Goal: Use online tool/utility: Utilize a website feature to perform a specific function

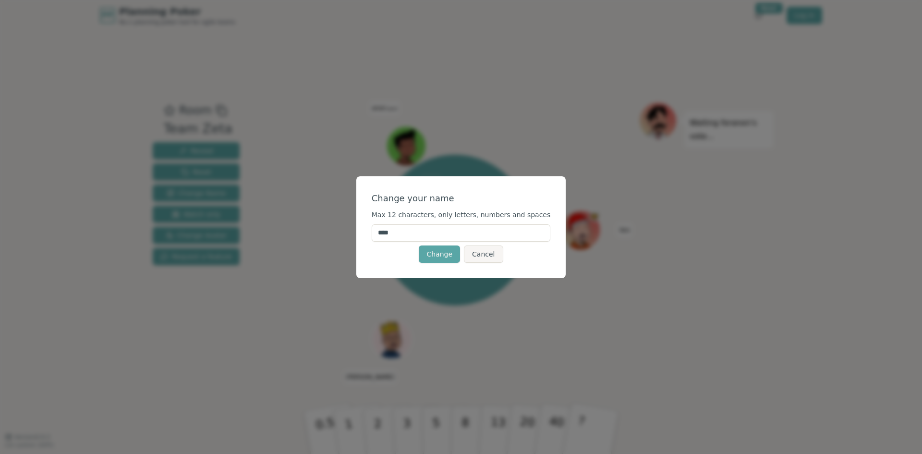
click at [404, 233] on input "****" at bounding box center [461, 232] width 179 height 17
type input "***"
click at [452, 258] on button "Change" at bounding box center [439, 253] width 41 height 17
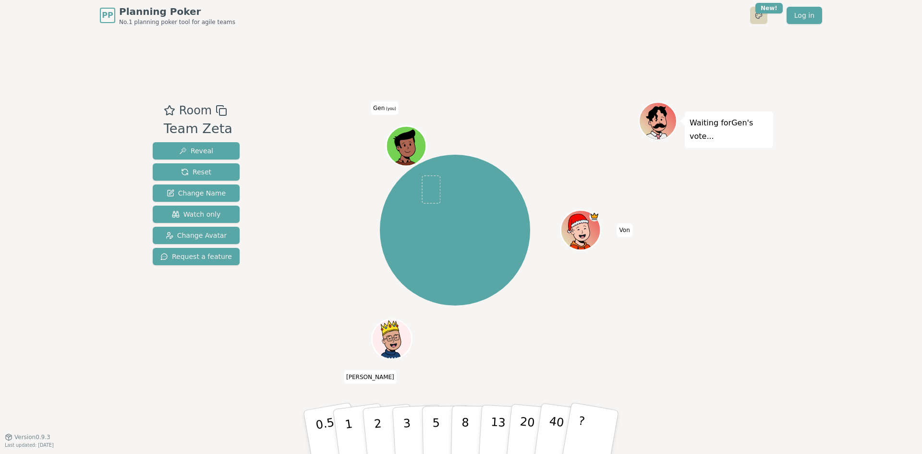
click at [765, 13] on html "PP Planning Poker No.1 planning poker tool for agile teams Toggle theme New! Lo…" at bounding box center [461, 227] width 922 height 454
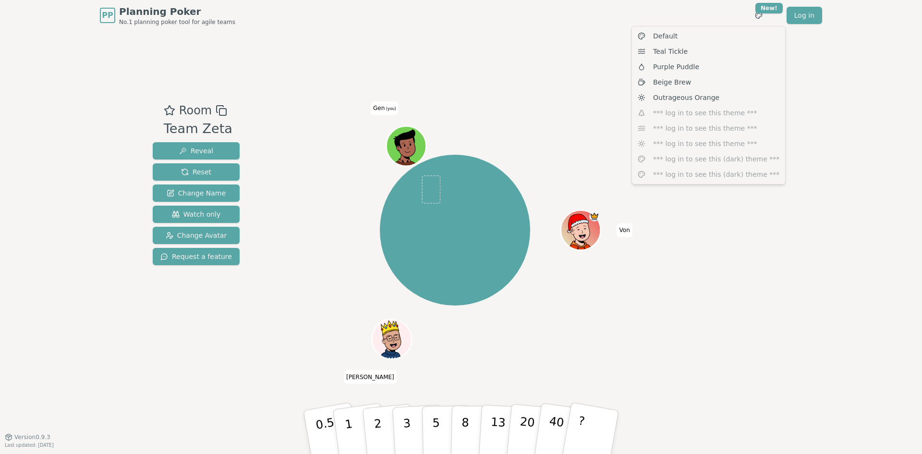
click at [839, 115] on html "PP Planning Poker No.1 planning poker tool for agile teams Toggle theme New! Lo…" at bounding box center [461, 227] width 922 height 454
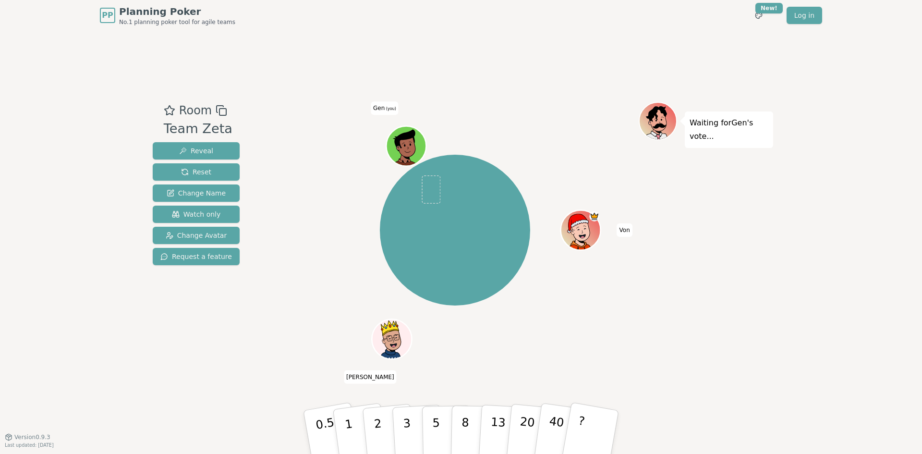
click at [657, 128] on icon at bounding box center [659, 125] width 13 height 5
click at [196, 235] on span "Change Avatar" at bounding box center [196, 235] width 61 height 10
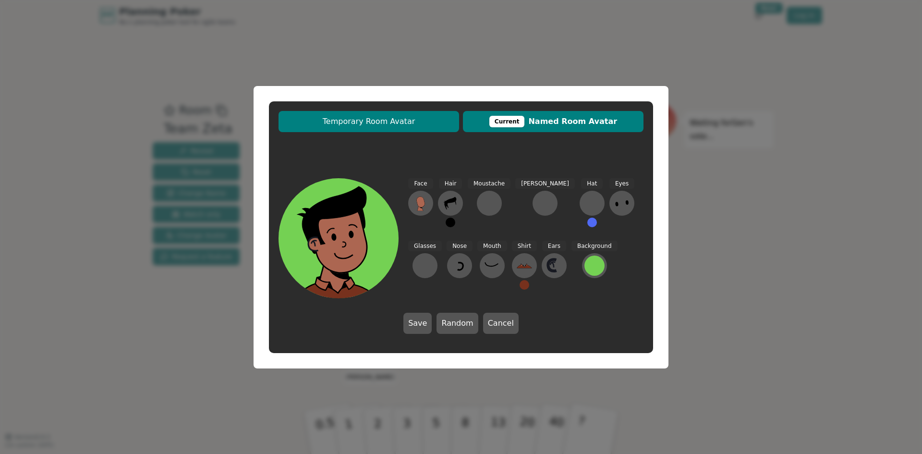
click at [425, 120] on span "Temporary Room Avatar" at bounding box center [368, 122] width 171 height 12
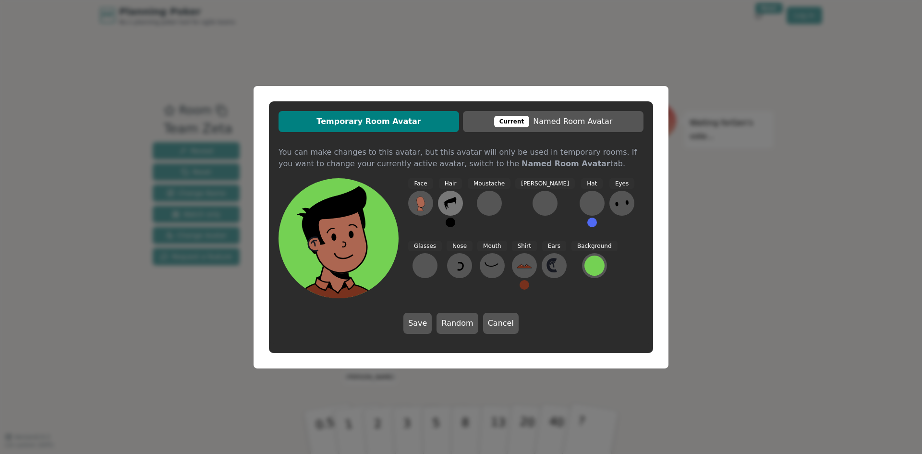
click at [459, 200] on button at bounding box center [450, 203] width 25 height 25
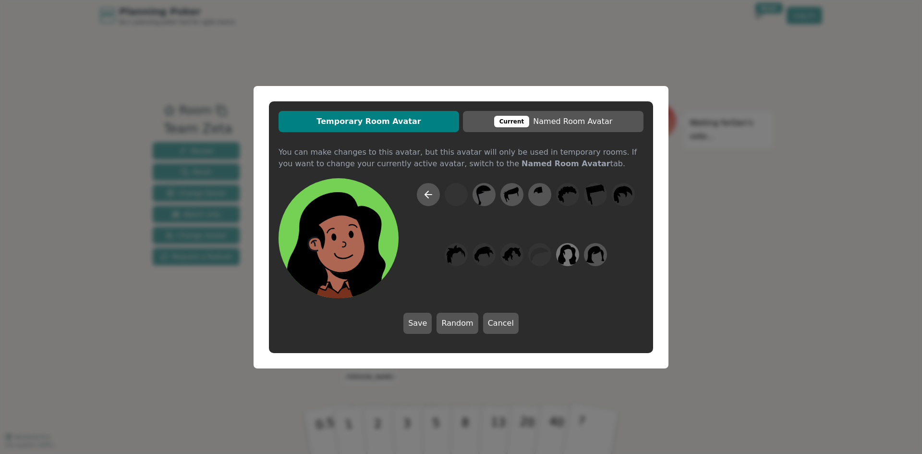
click at [572, 255] on icon at bounding box center [567, 254] width 19 height 22
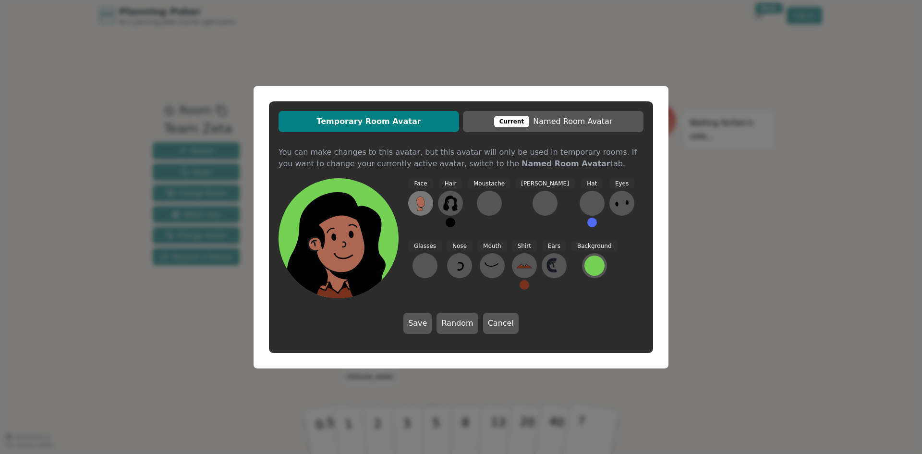
click at [421, 205] on icon at bounding box center [420, 201] width 8 height 11
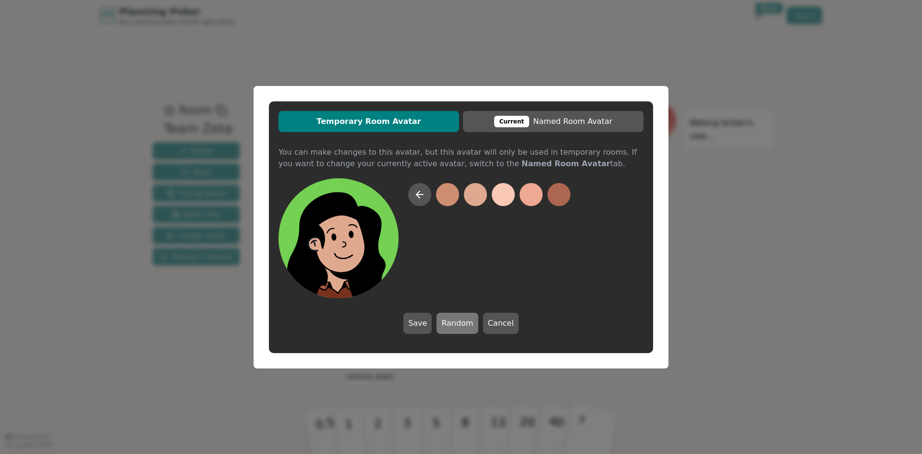
click at [458, 322] on button "Random" at bounding box center [456, 323] width 41 height 21
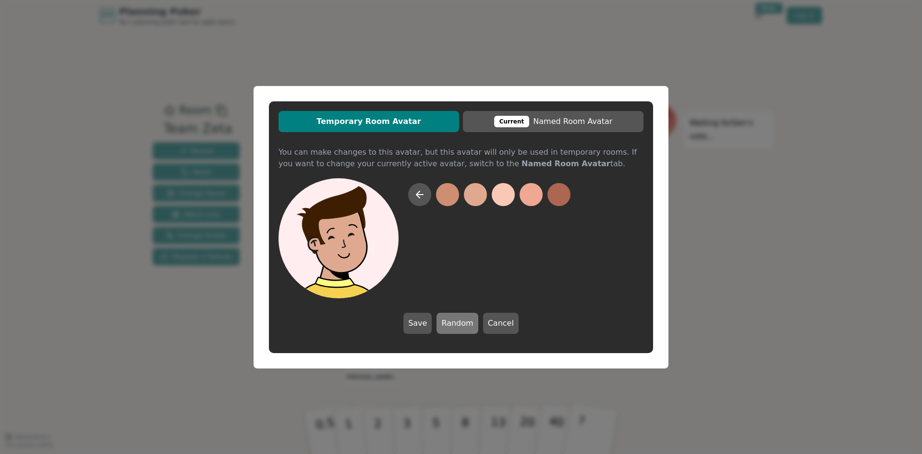
click at [458, 321] on button "Random" at bounding box center [456, 323] width 41 height 21
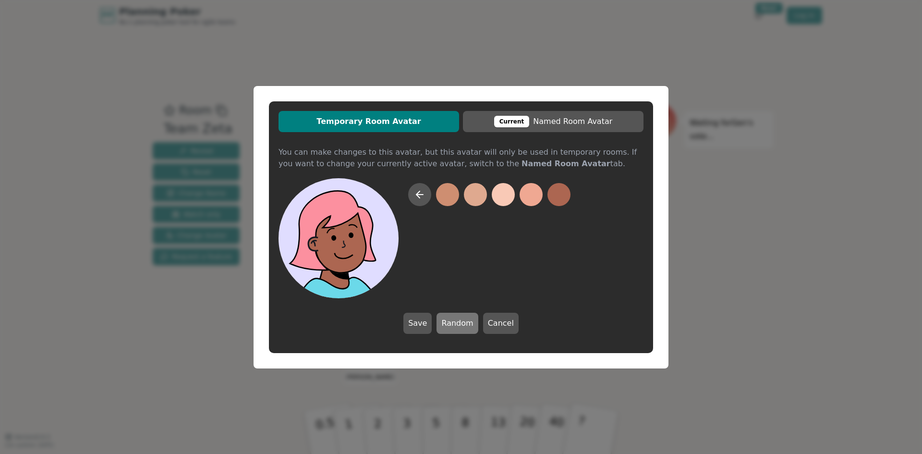
click at [458, 321] on button "Random" at bounding box center [456, 323] width 41 height 21
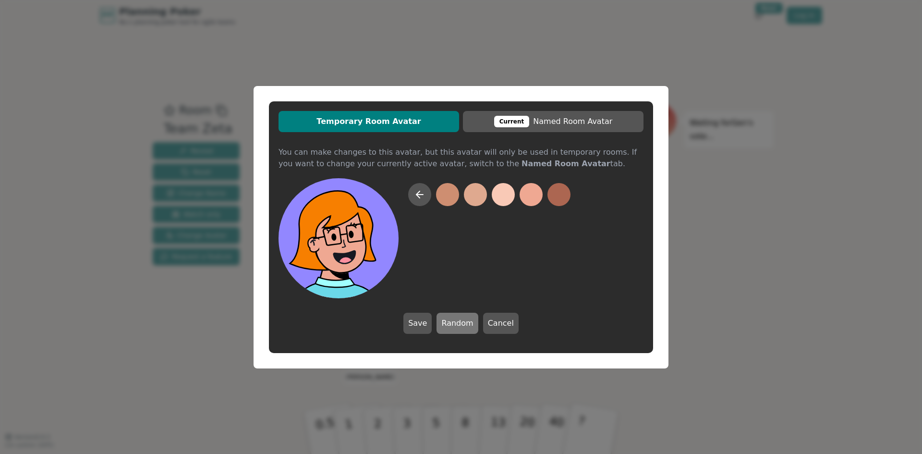
click at [458, 321] on button "Random" at bounding box center [456, 323] width 41 height 21
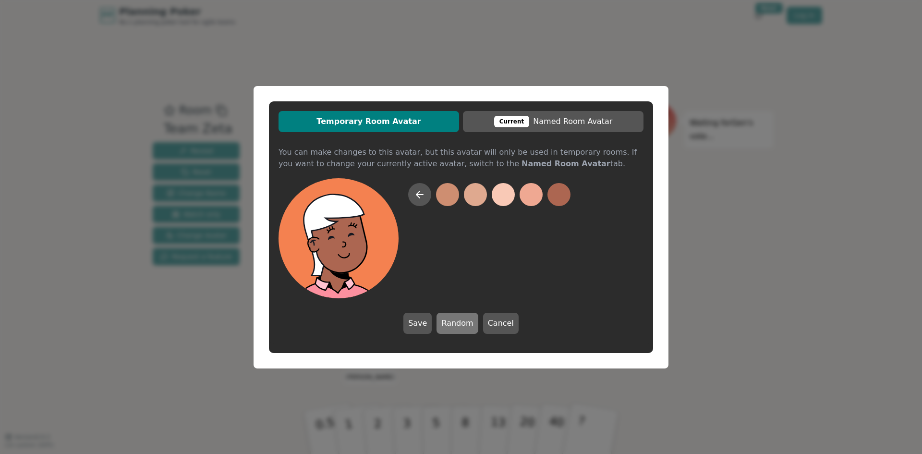
click at [458, 321] on button "Random" at bounding box center [456, 323] width 41 height 21
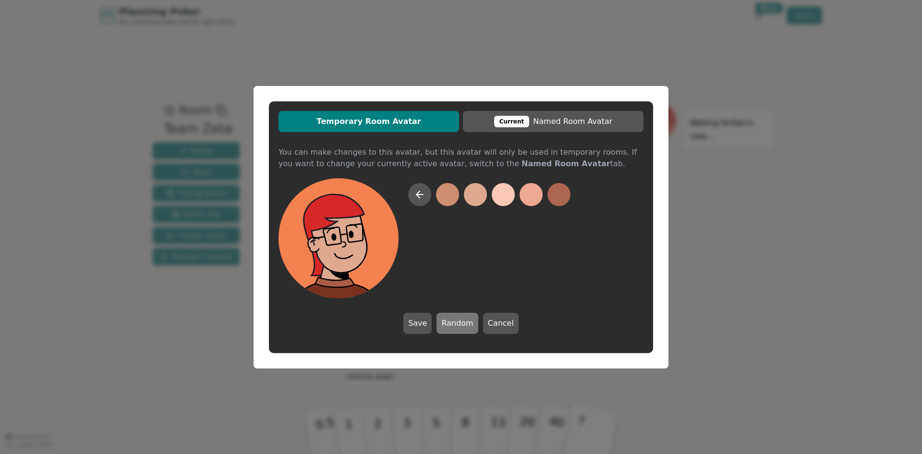
click at [458, 321] on button "Random" at bounding box center [456, 323] width 41 height 21
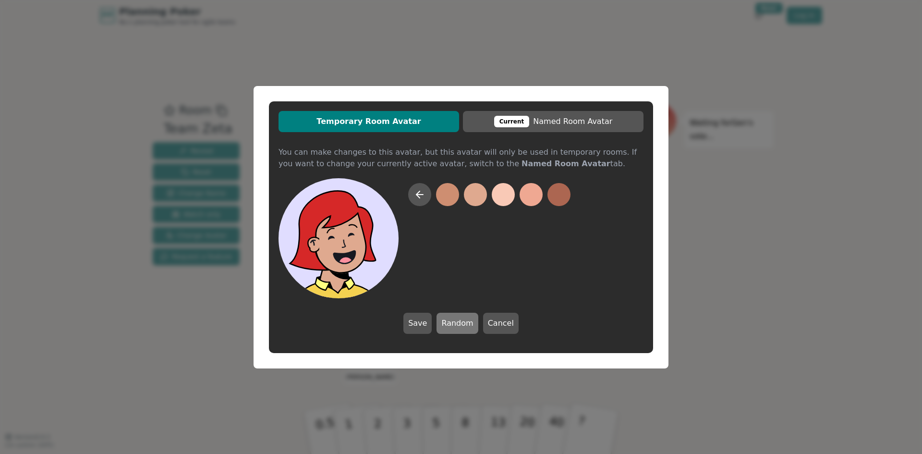
click at [458, 321] on button "Random" at bounding box center [456, 323] width 41 height 21
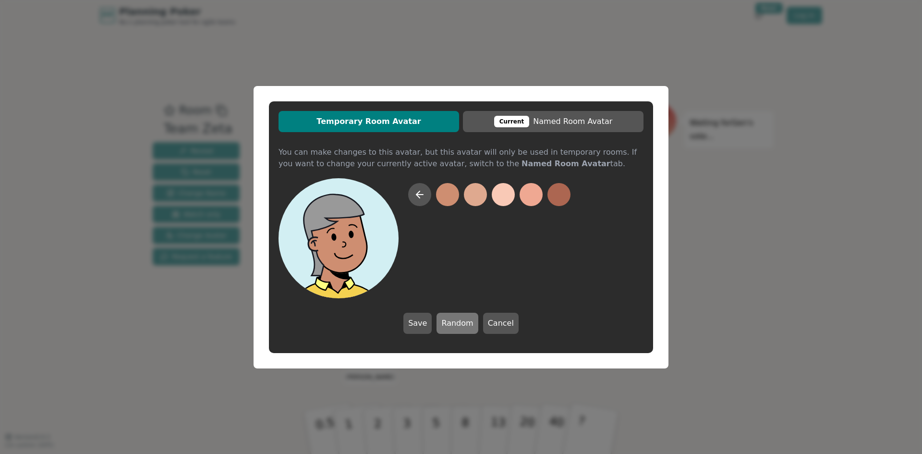
click at [458, 321] on button "Random" at bounding box center [456, 323] width 41 height 21
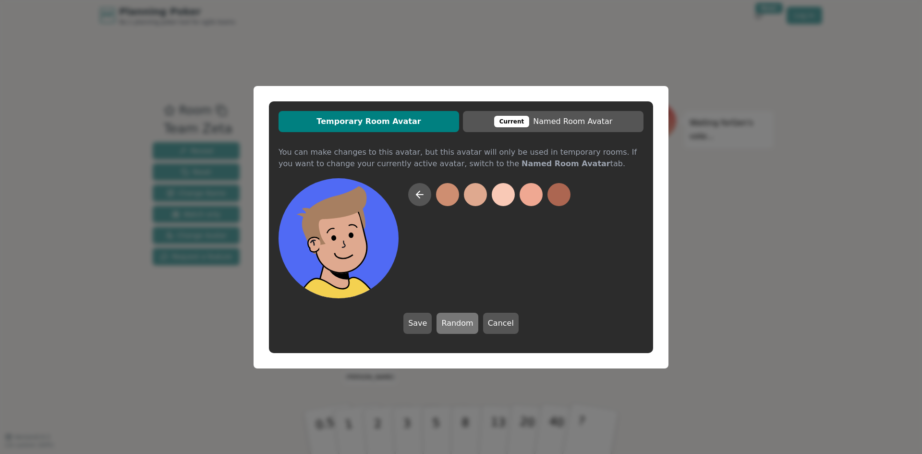
click at [458, 321] on button "Random" at bounding box center [456, 323] width 41 height 21
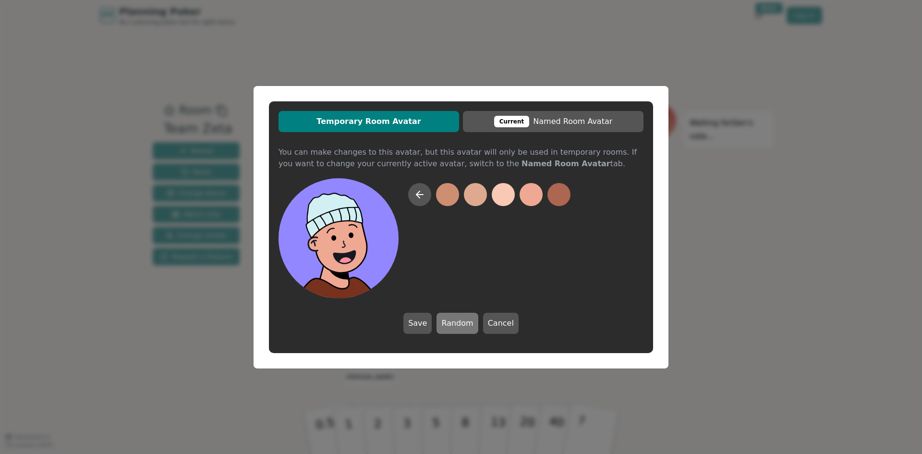
click at [458, 321] on button "Random" at bounding box center [456, 323] width 41 height 21
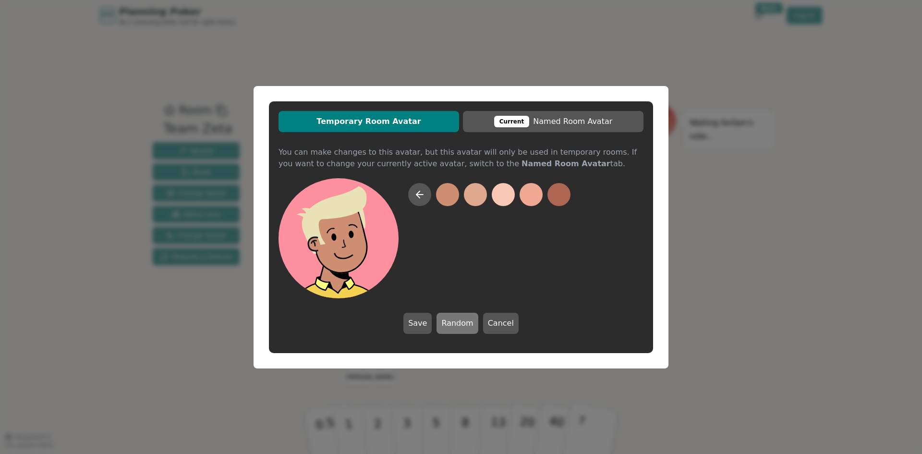
click at [458, 321] on button "Random" at bounding box center [456, 323] width 41 height 21
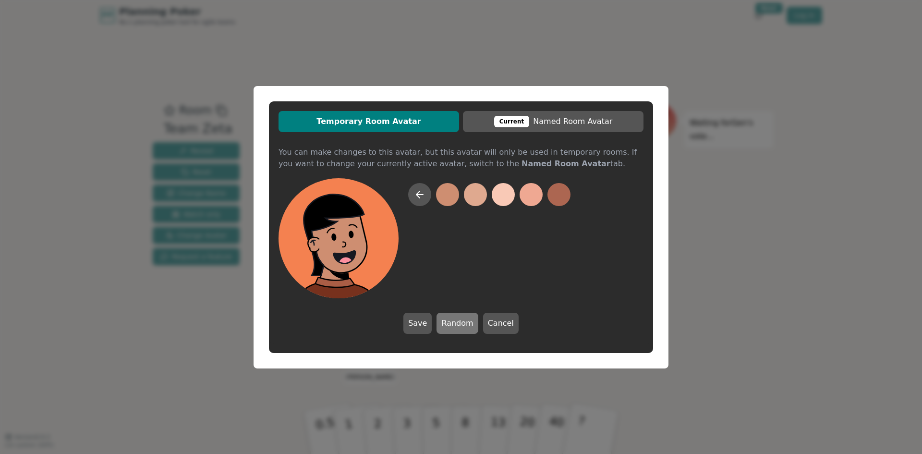
click at [458, 321] on button "Random" at bounding box center [456, 323] width 41 height 21
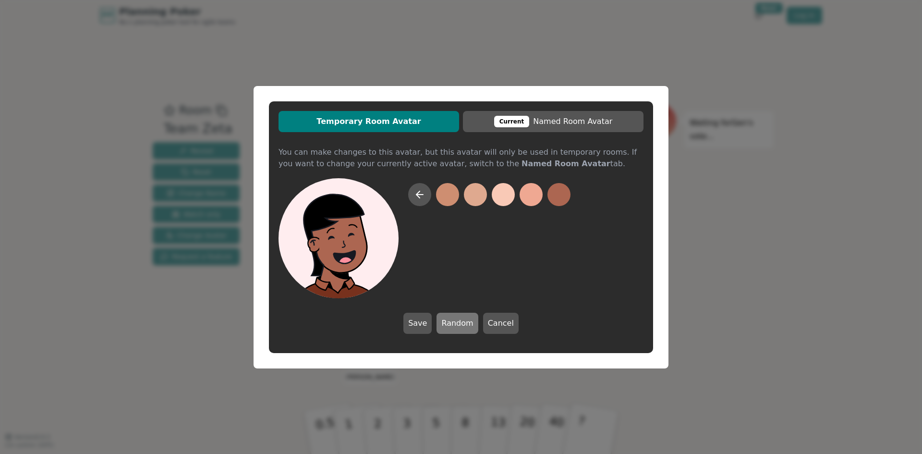
click at [458, 321] on button "Random" at bounding box center [456, 323] width 41 height 21
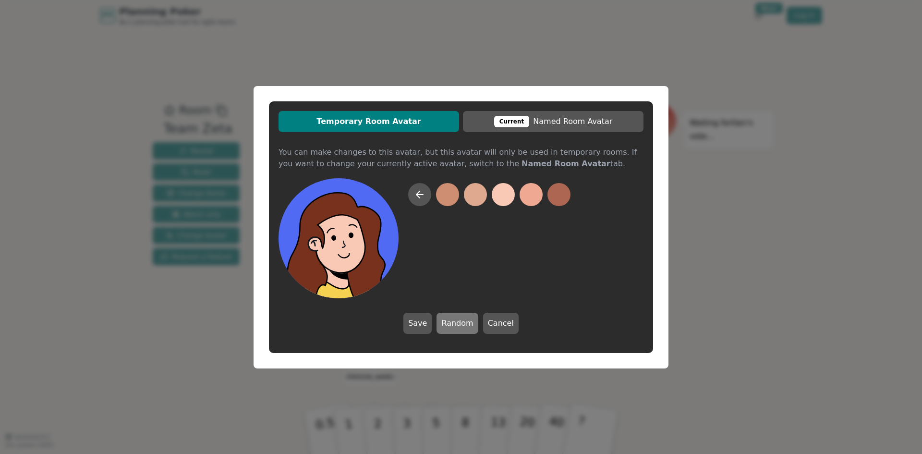
click at [458, 321] on button "Random" at bounding box center [456, 323] width 41 height 21
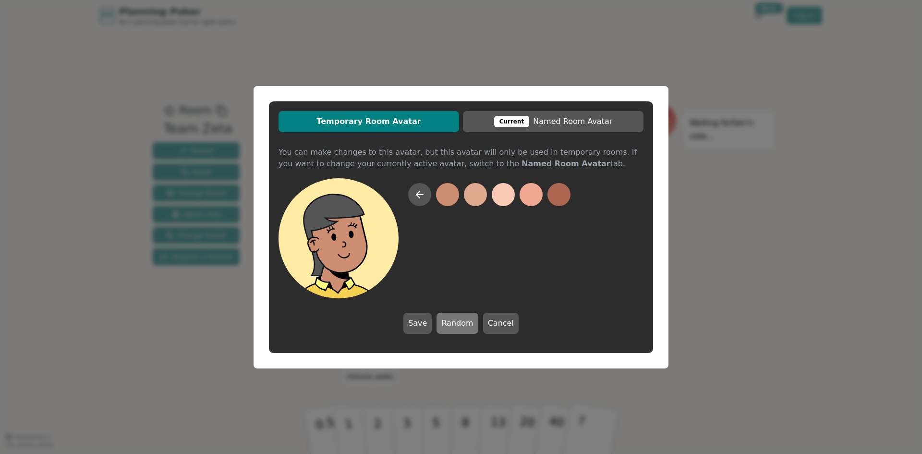
click at [458, 321] on button "Random" at bounding box center [456, 323] width 41 height 21
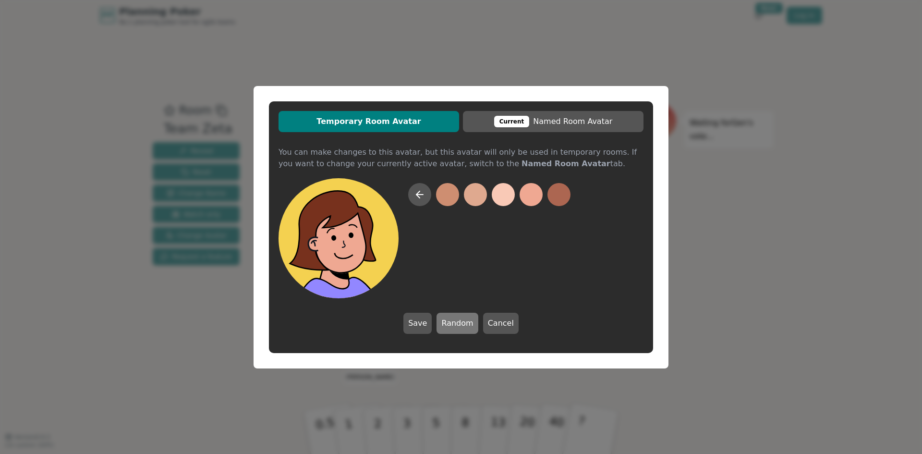
click at [458, 321] on button "Random" at bounding box center [456, 323] width 41 height 21
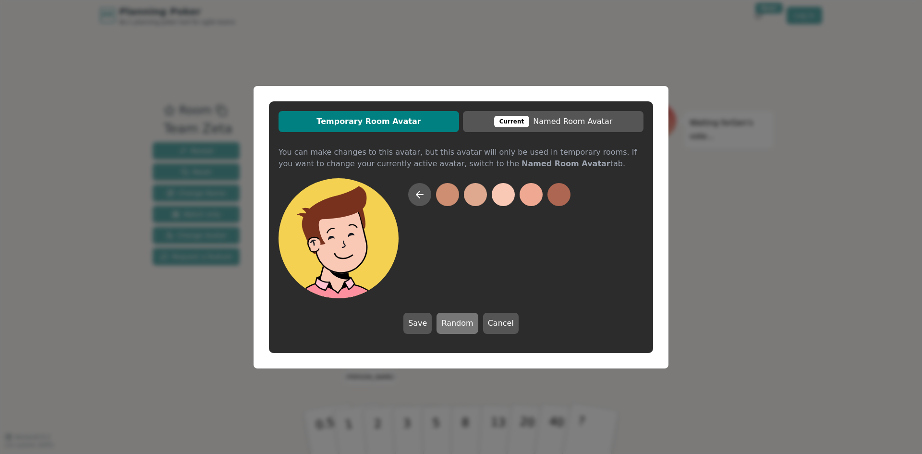
click at [458, 321] on button "Random" at bounding box center [456, 323] width 41 height 21
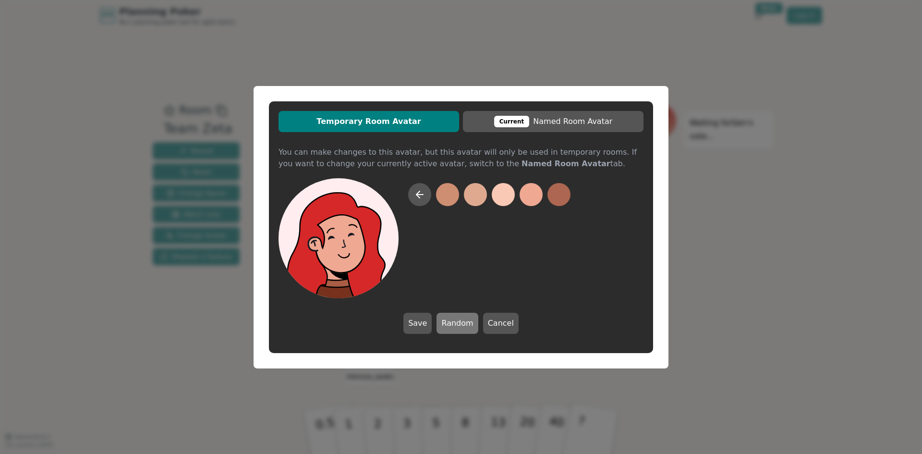
click at [458, 321] on button "Random" at bounding box center [456, 323] width 41 height 21
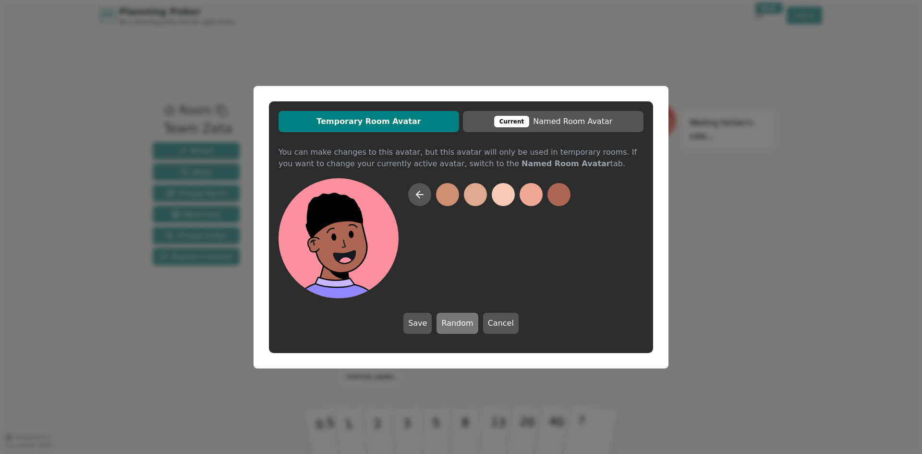
click at [458, 321] on button "Random" at bounding box center [456, 323] width 41 height 21
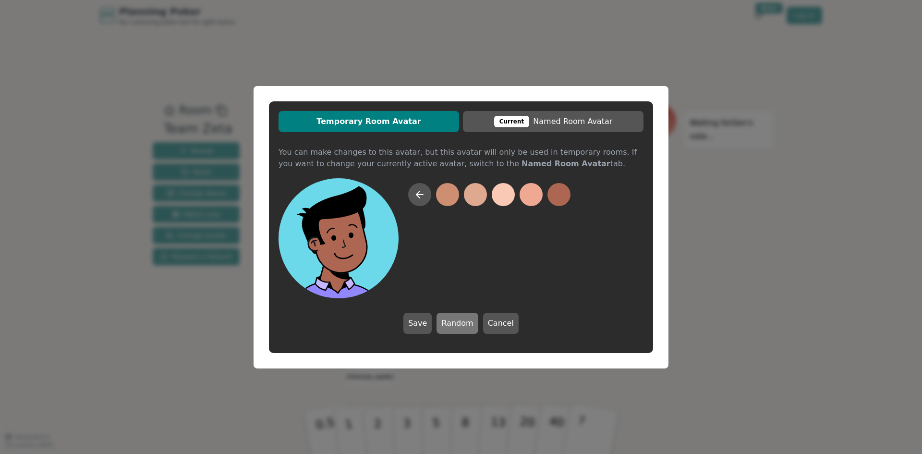
click at [458, 321] on button "Random" at bounding box center [456, 323] width 41 height 21
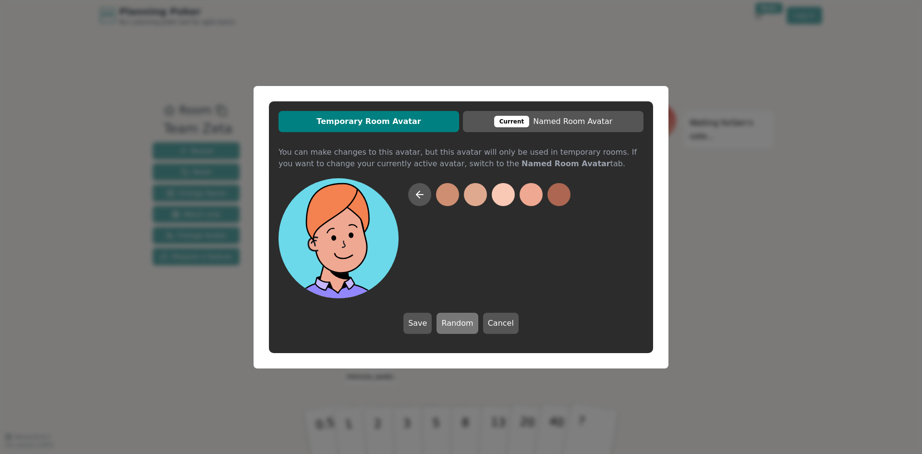
click at [458, 321] on button "Random" at bounding box center [456, 323] width 41 height 21
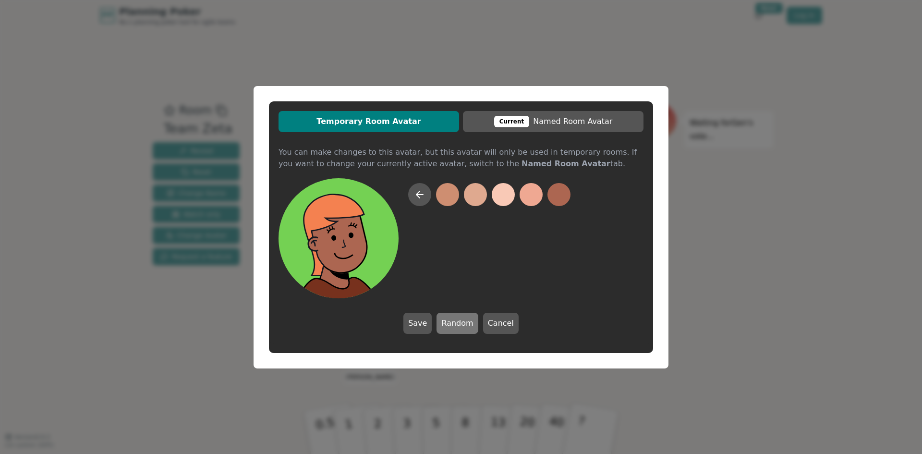
click at [458, 321] on button "Random" at bounding box center [456, 323] width 41 height 21
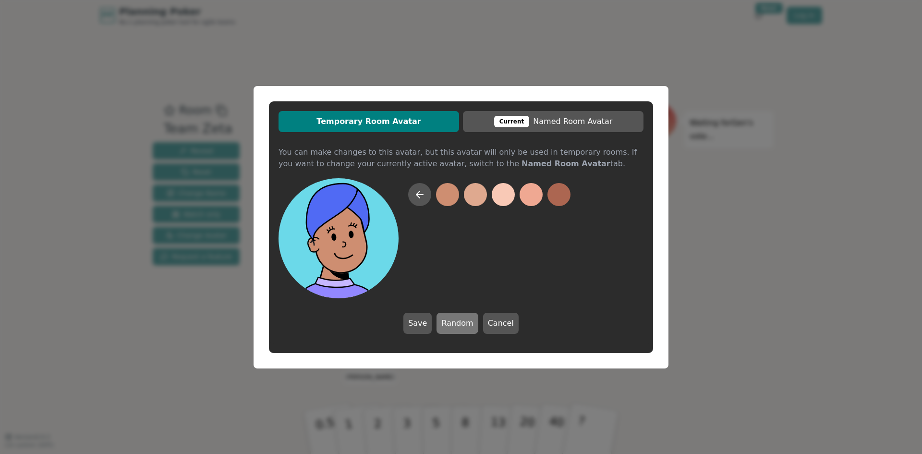
click at [458, 321] on button "Random" at bounding box center [456, 323] width 41 height 21
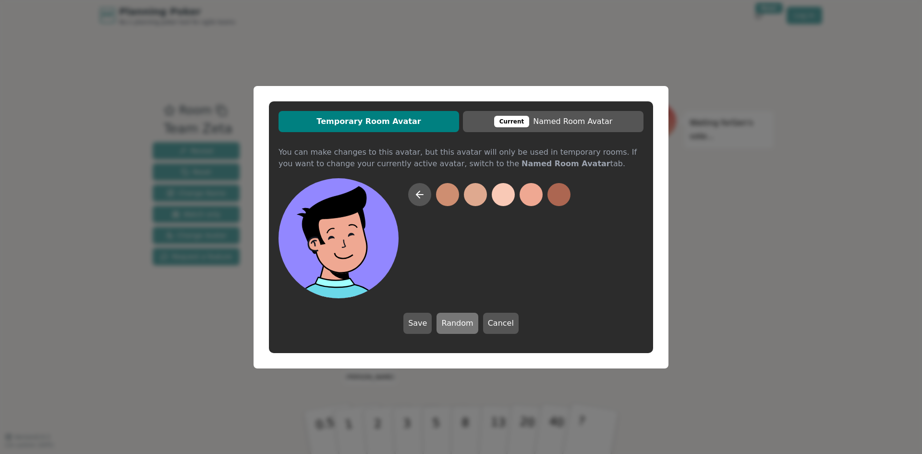
click at [458, 321] on button "Random" at bounding box center [456, 323] width 41 height 21
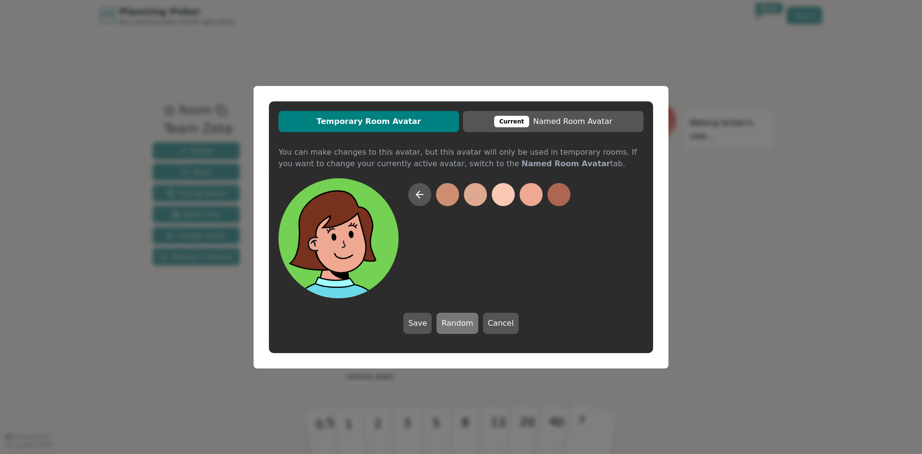
click at [458, 321] on button "Random" at bounding box center [456, 323] width 41 height 21
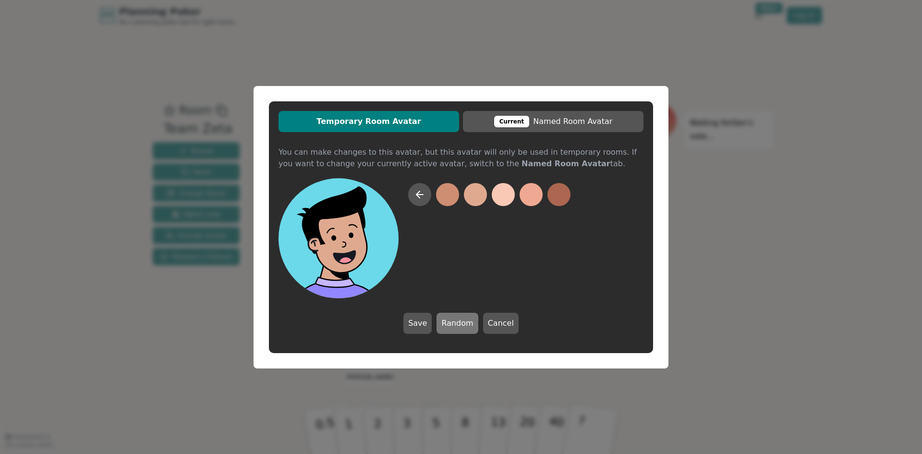
click at [458, 321] on button "Random" at bounding box center [456, 323] width 41 height 21
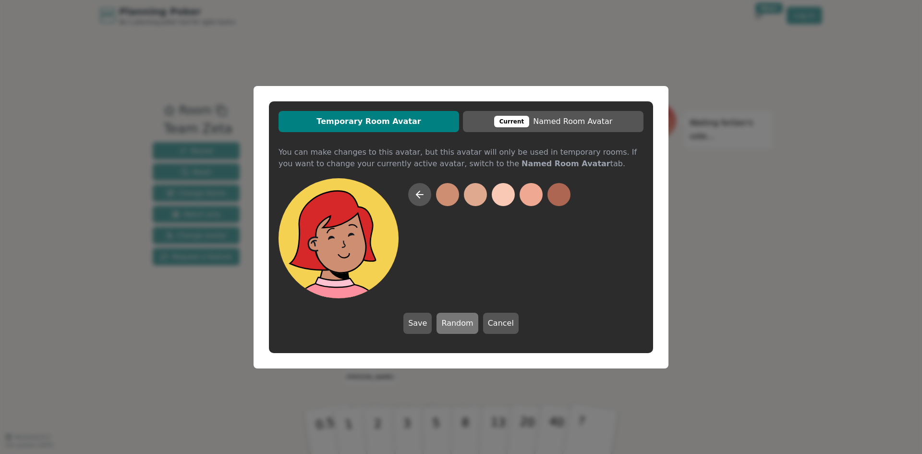
click at [458, 321] on button "Random" at bounding box center [456, 323] width 41 height 21
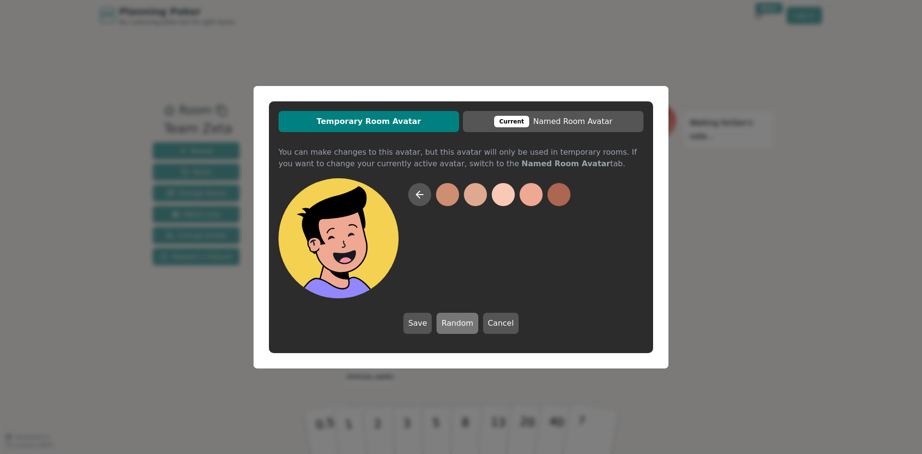
click at [458, 321] on button "Random" at bounding box center [456, 323] width 41 height 21
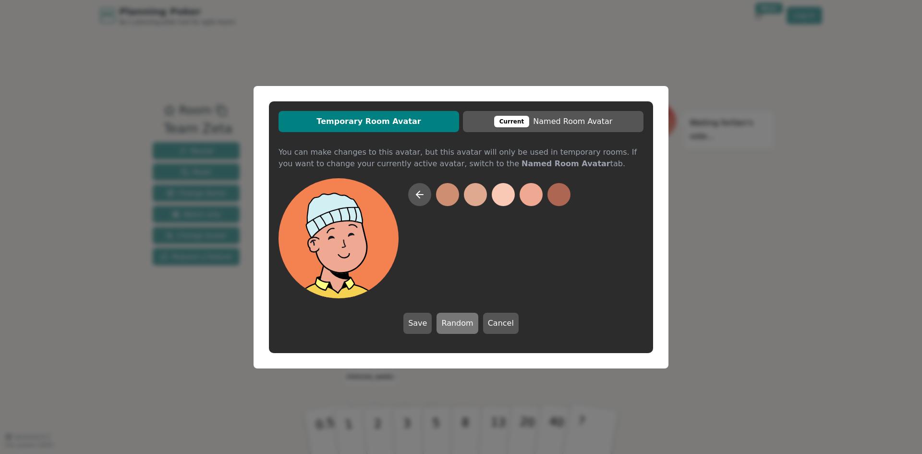
click at [458, 321] on button "Random" at bounding box center [456, 323] width 41 height 21
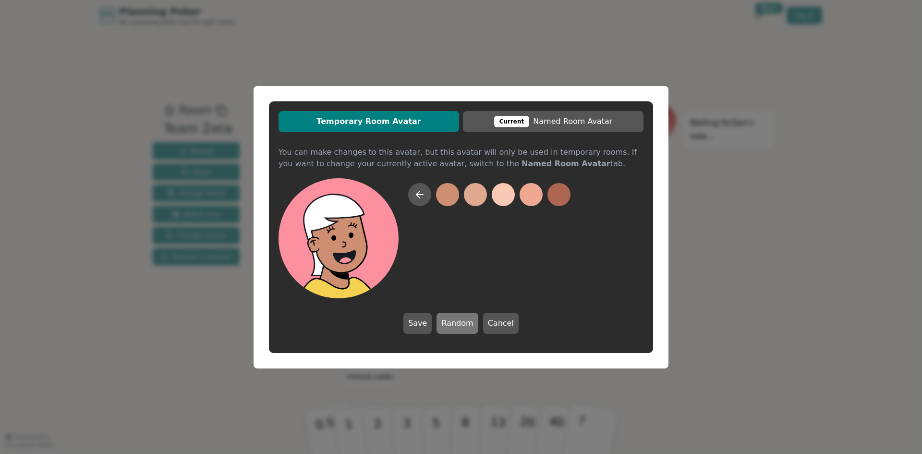
click at [458, 321] on button "Random" at bounding box center [456, 323] width 41 height 21
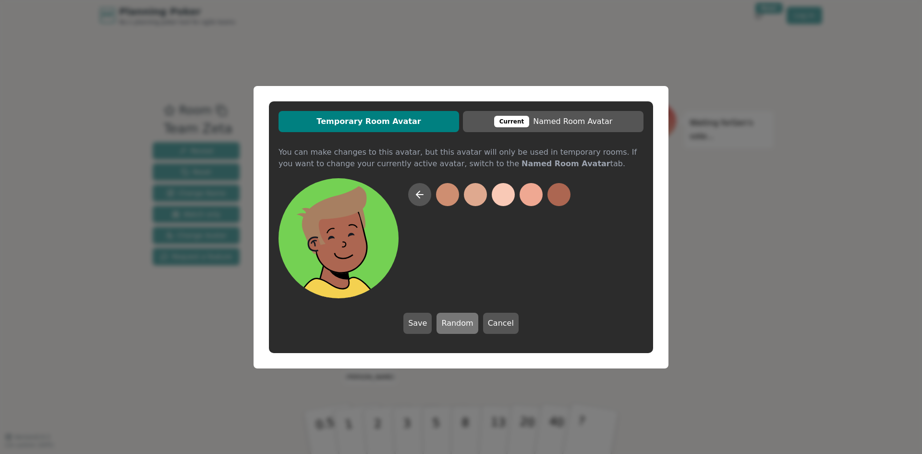
click at [458, 321] on button "Random" at bounding box center [456, 323] width 41 height 21
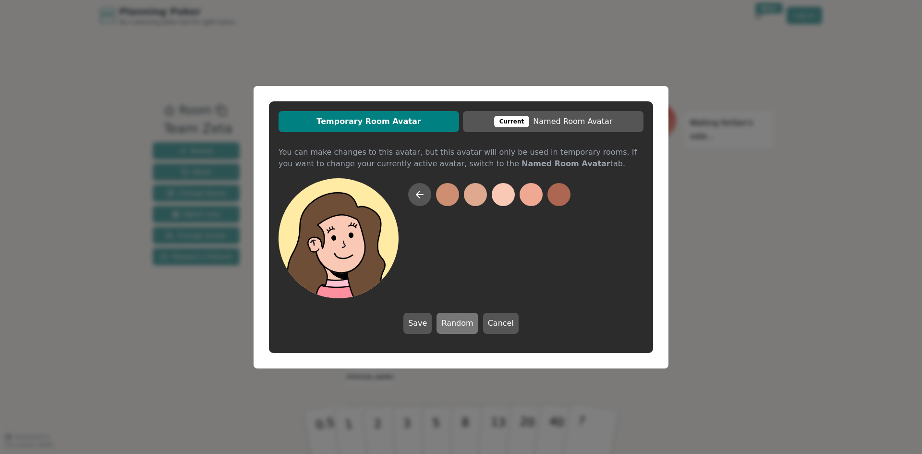
click at [458, 321] on button "Random" at bounding box center [456, 323] width 41 height 21
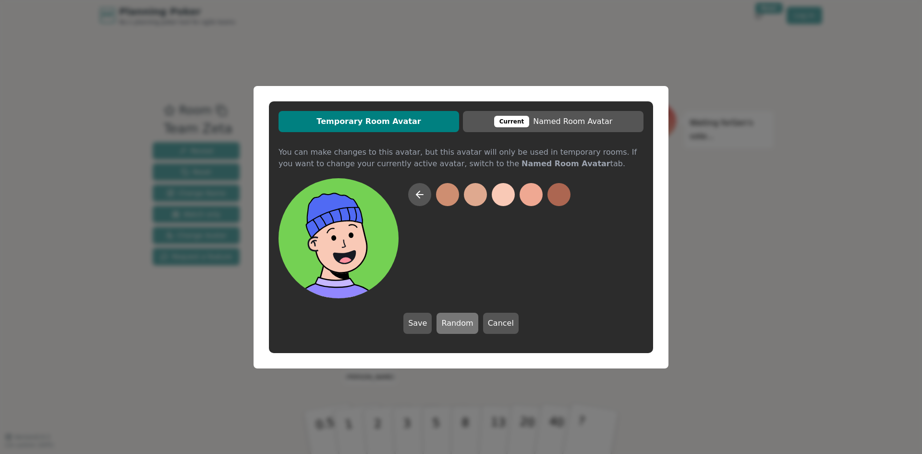
click at [458, 321] on button "Random" at bounding box center [456, 323] width 41 height 21
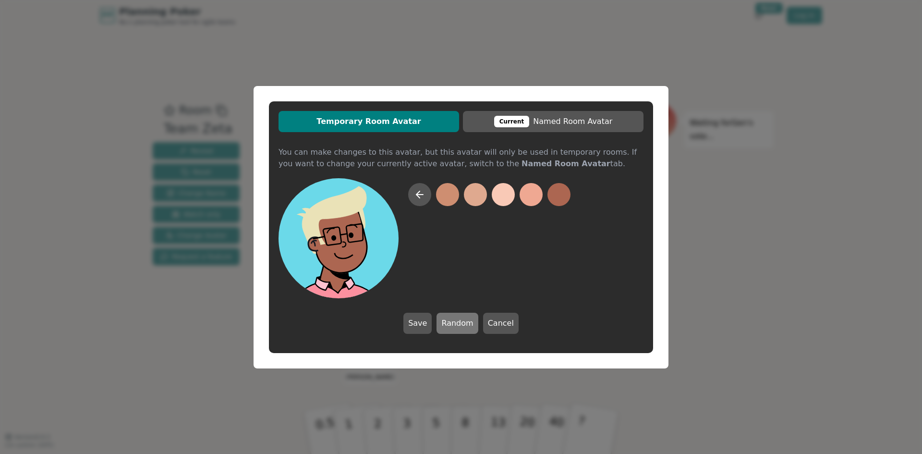
click at [458, 321] on button "Random" at bounding box center [456, 323] width 41 height 21
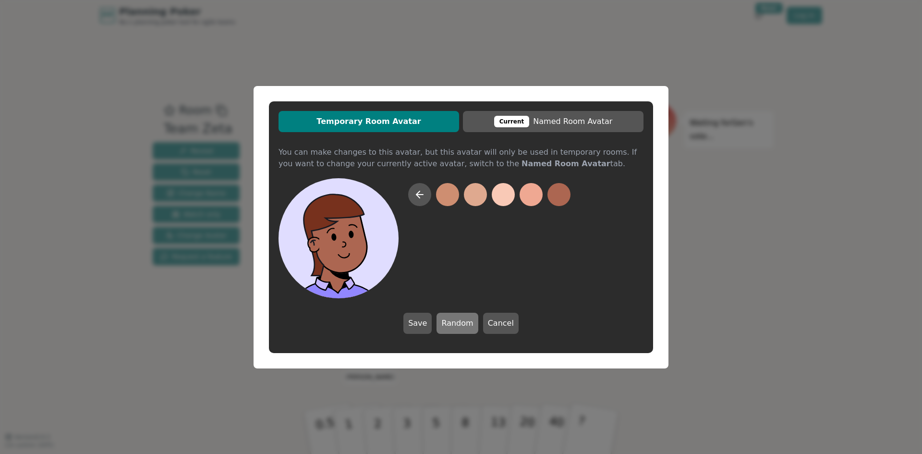
click at [458, 321] on button "Random" at bounding box center [456, 323] width 41 height 21
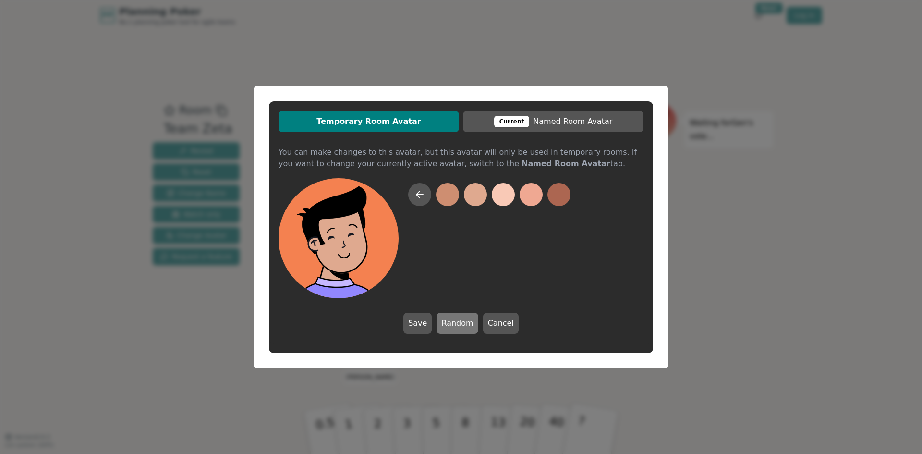
click at [458, 321] on button "Random" at bounding box center [456, 323] width 41 height 21
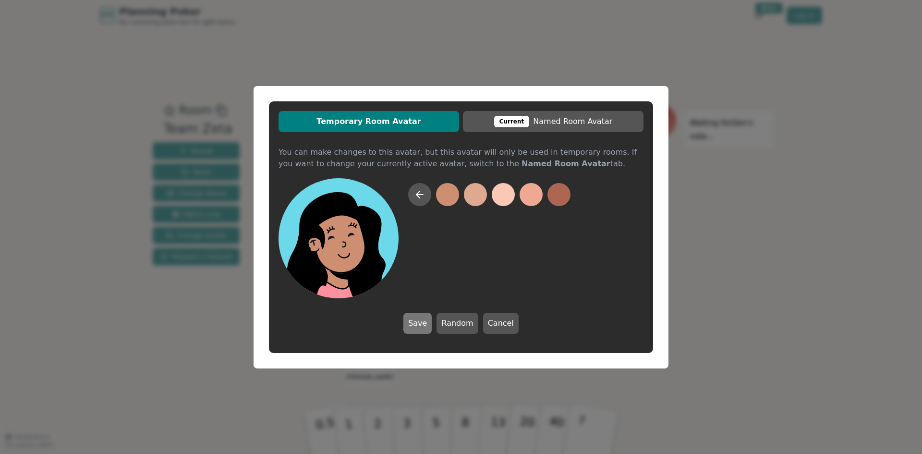
click at [423, 319] on button "Save" at bounding box center [417, 323] width 28 height 21
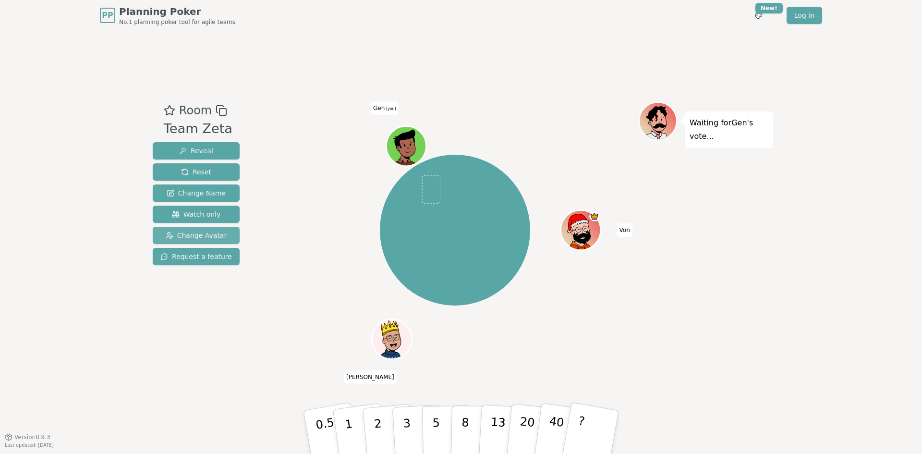
click at [230, 235] on button "Change Avatar" at bounding box center [196, 235] width 87 height 17
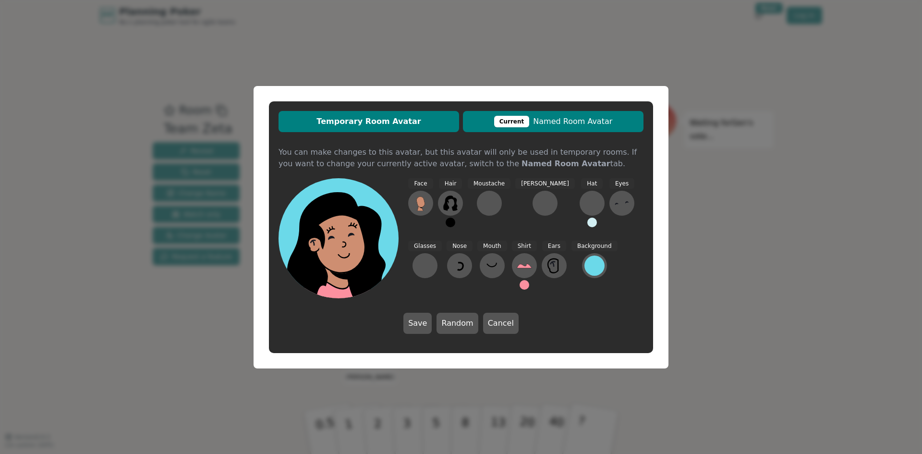
click at [630, 115] on button "Current Named Room Avatar" at bounding box center [553, 121] width 181 height 21
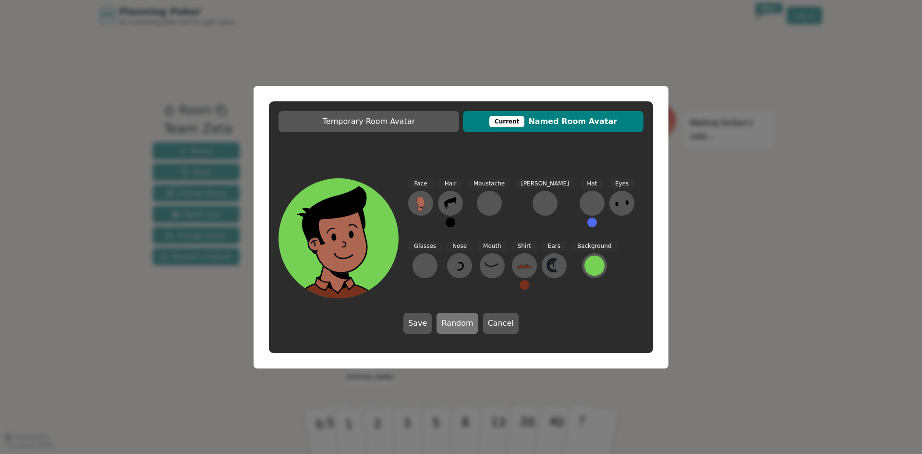
click at [462, 319] on button "Random" at bounding box center [456, 323] width 41 height 21
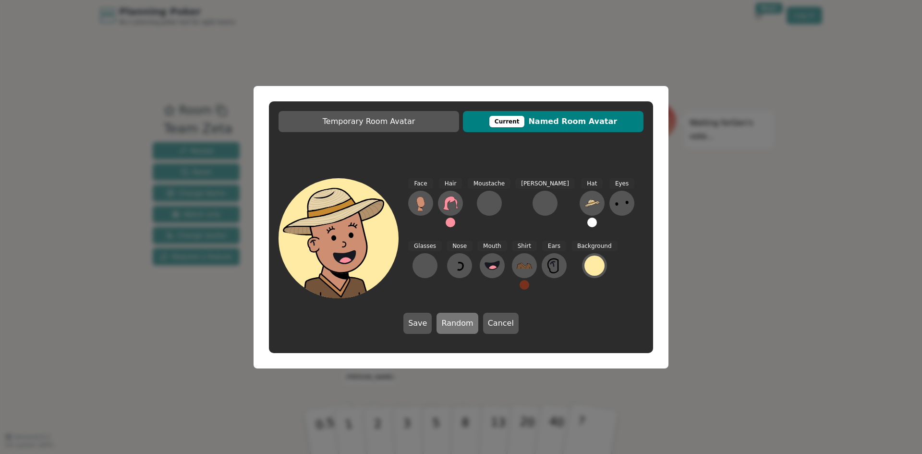
click at [462, 319] on button "Random" at bounding box center [456, 323] width 41 height 21
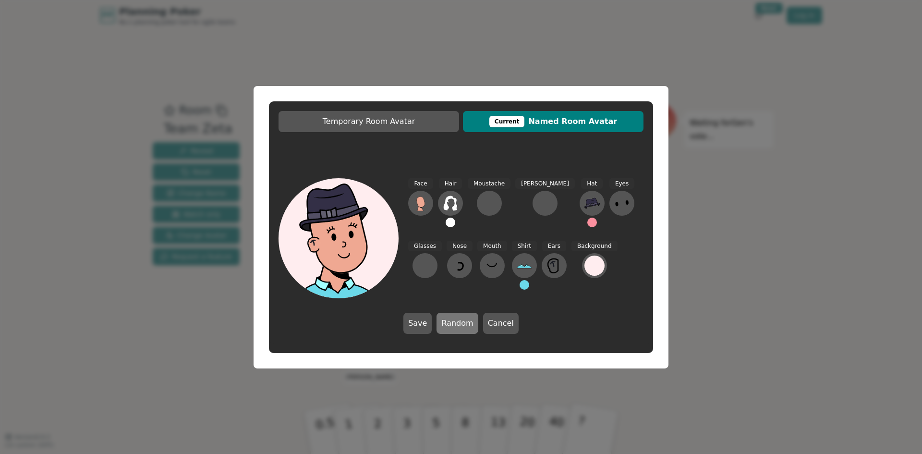
click at [462, 319] on button "Random" at bounding box center [456, 323] width 41 height 21
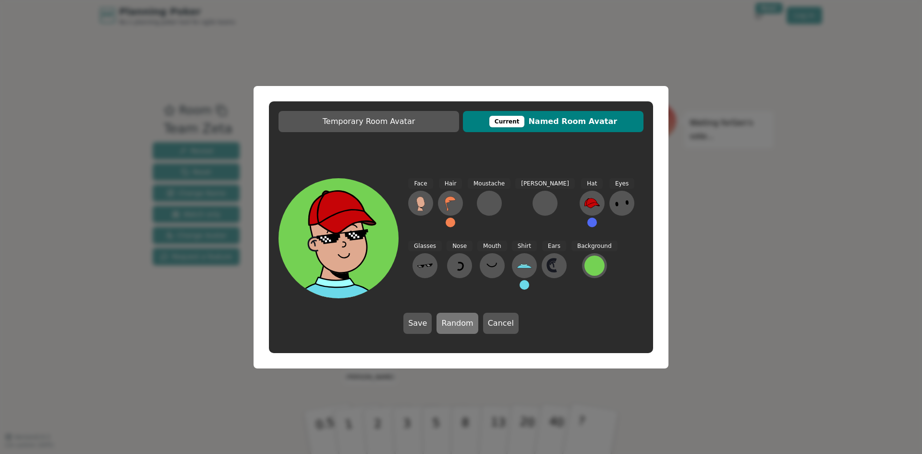
click at [462, 319] on button "Random" at bounding box center [456, 323] width 41 height 21
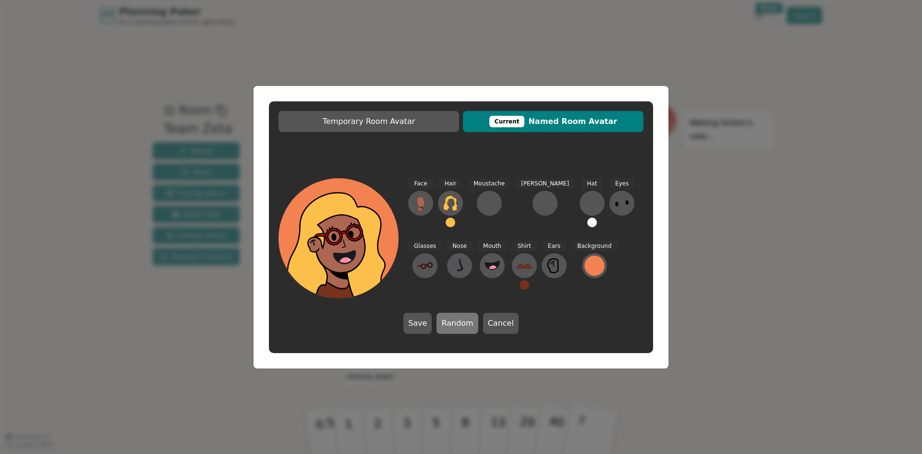
click at [462, 319] on button "Random" at bounding box center [456, 323] width 41 height 21
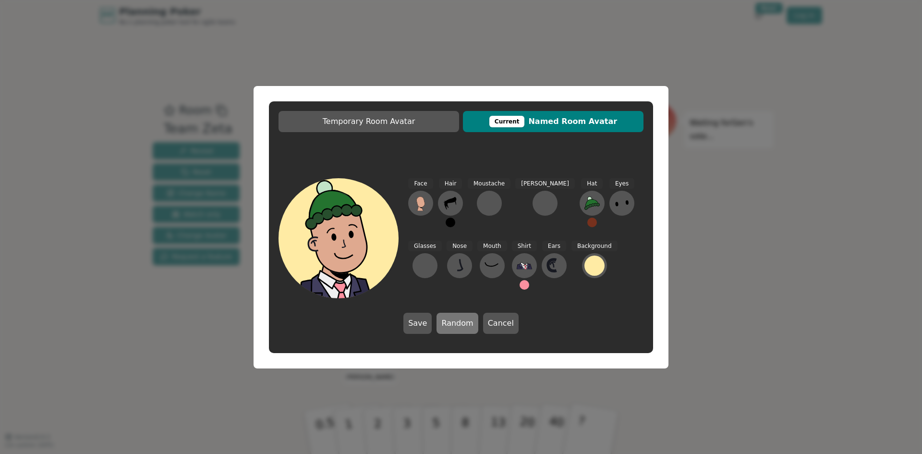
click at [462, 319] on button "Random" at bounding box center [456, 323] width 41 height 21
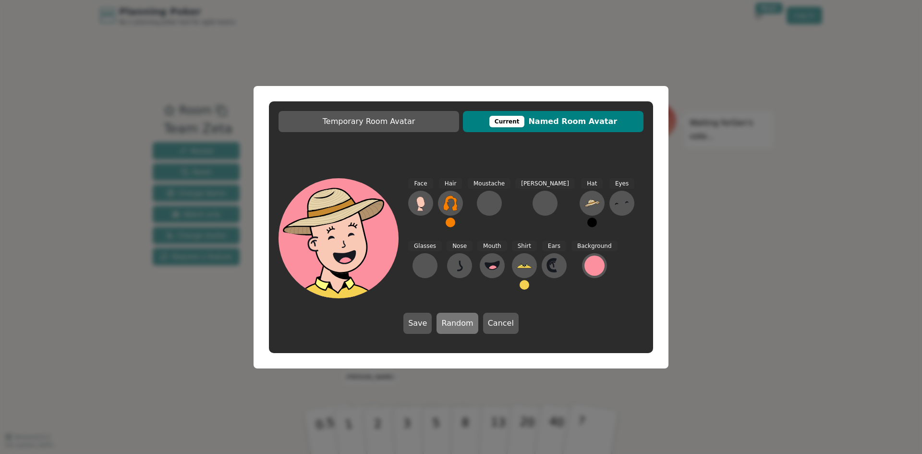
click at [462, 319] on button "Random" at bounding box center [456, 323] width 41 height 21
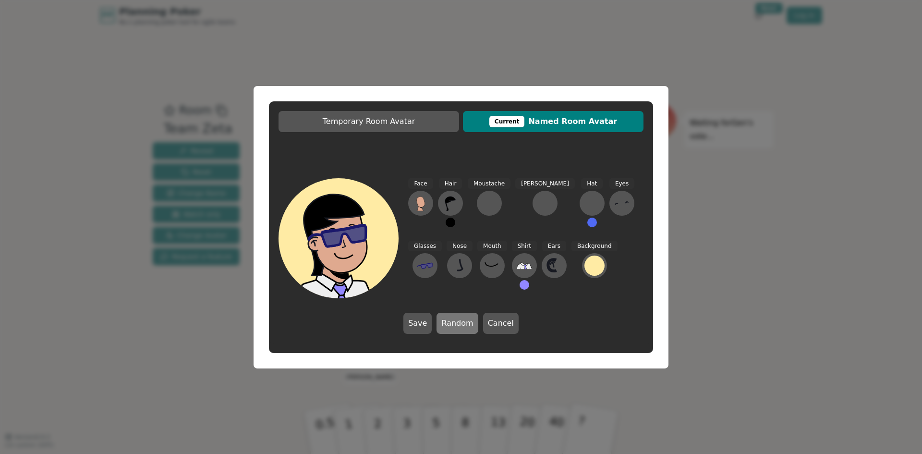
click at [462, 319] on button "Random" at bounding box center [456, 323] width 41 height 21
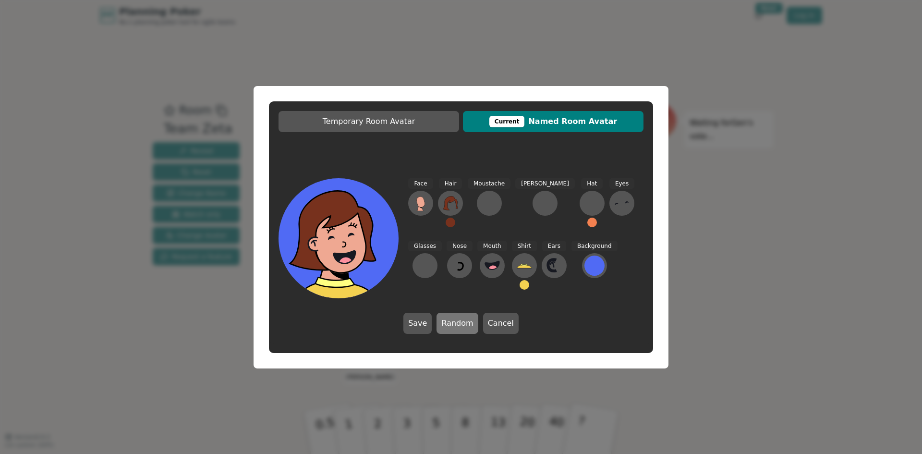
click at [462, 319] on button "Random" at bounding box center [456, 323] width 41 height 21
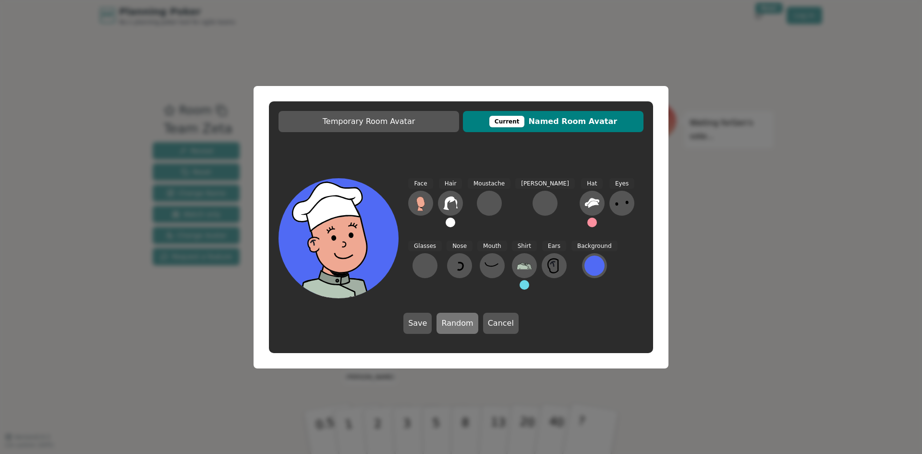
click at [462, 319] on button "Random" at bounding box center [456, 323] width 41 height 21
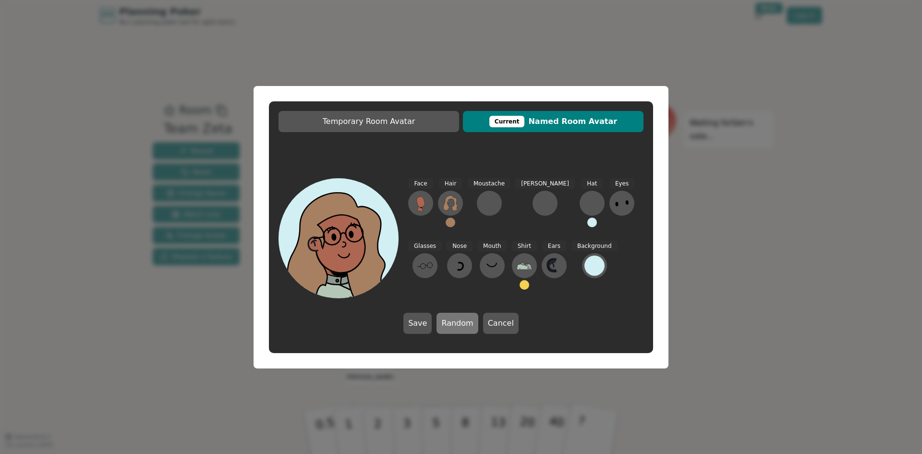
click at [462, 319] on button "Random" at bounding box center [456, 323] width 41 height 21
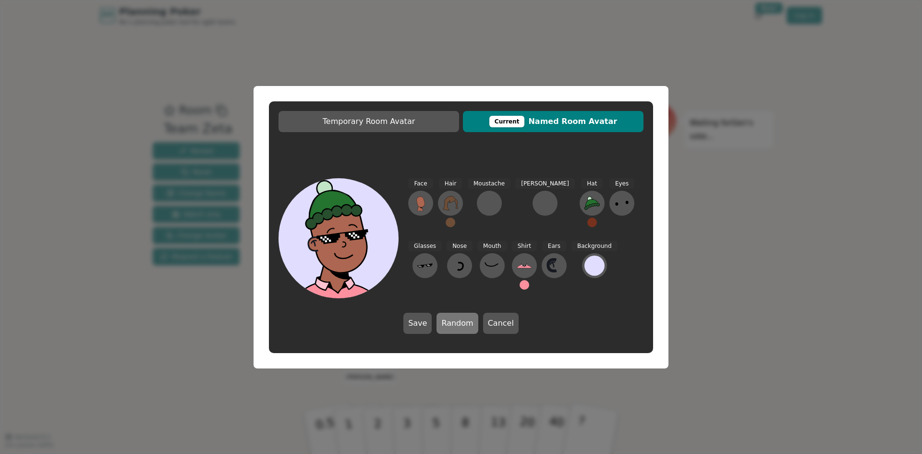
click at [462, 319] on button "Random" at bounding box center [456, 323] width 41 height 21
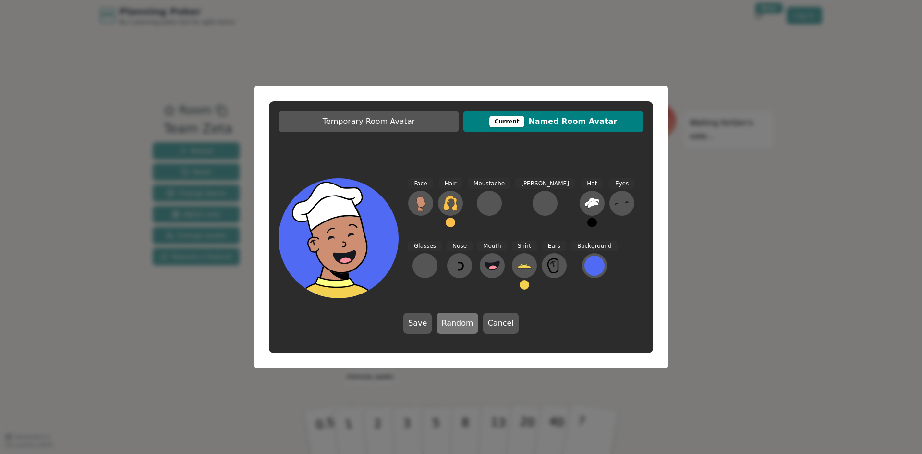
click at [462, 319] on button "Random" at bounding box center [456, 323] width 41 height 21
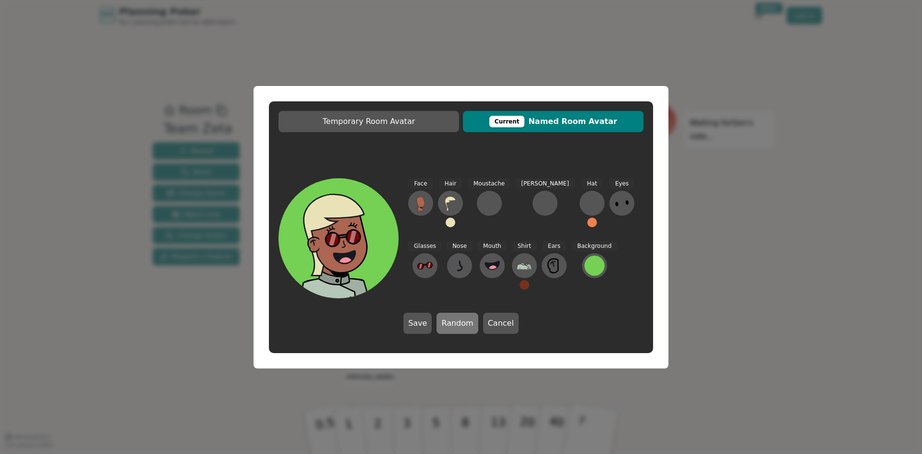
click at [462, 319] on button "Random" at bounding box center [456, 323] width 41 height 21
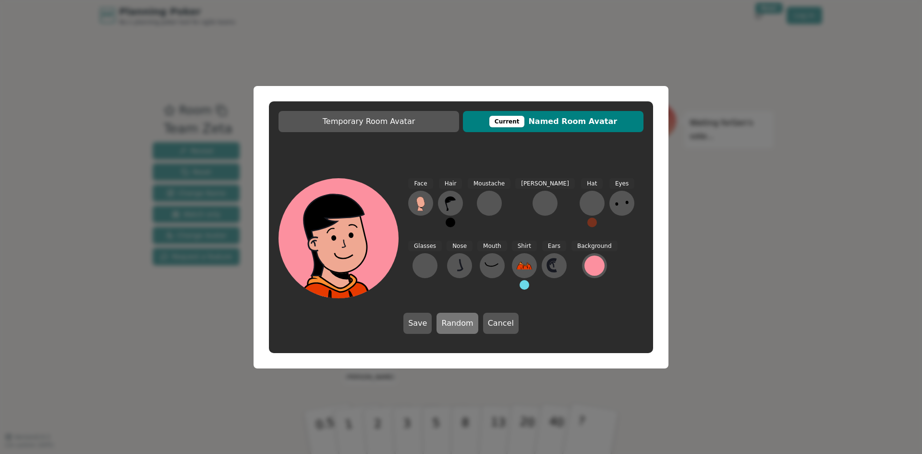
click at [462, 319] on button "Random" at bounding box center [456, 323] width 41 height 21
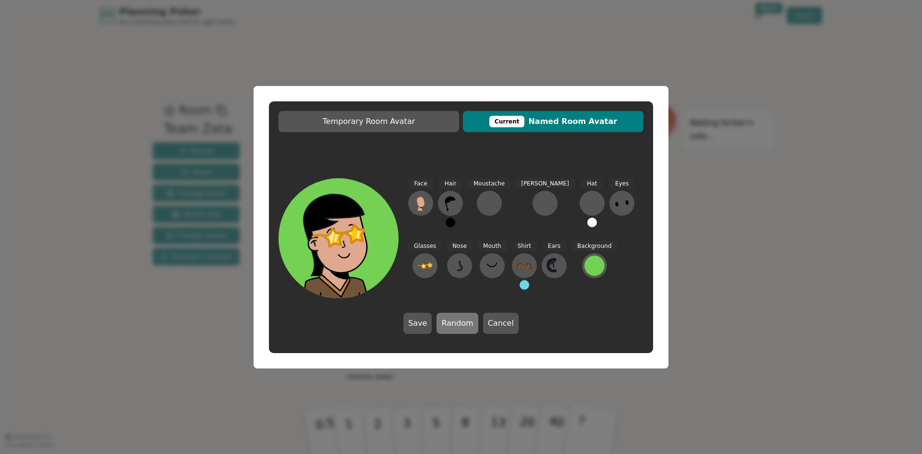
click at [462, 319] on button "Random" at bounding box center [456, 323] width 41 height 21
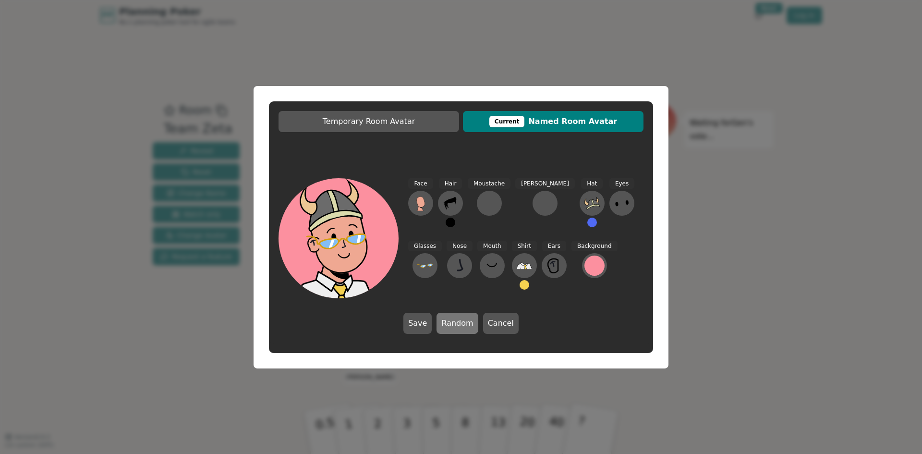
click at [462, 319] on button "Random" at bounding box center [456, 323] width 41 height 21
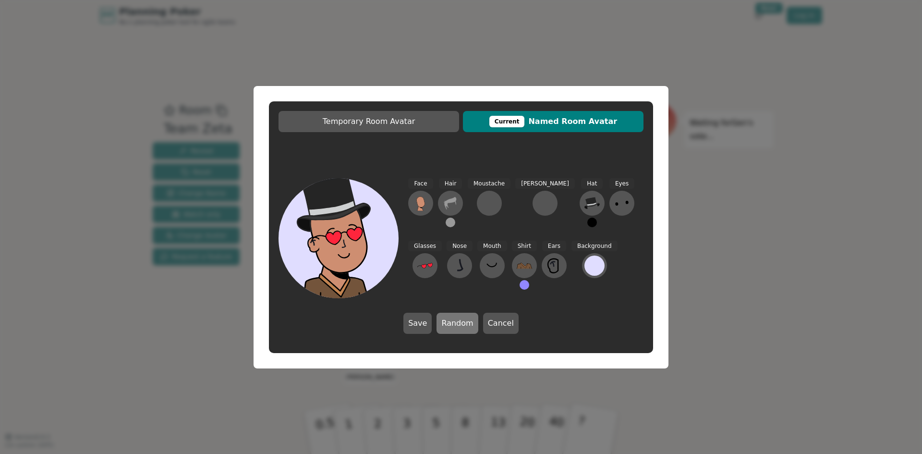
click at [462, 319] on button "Random" at bounding box center [456, 323] width 41 height 21
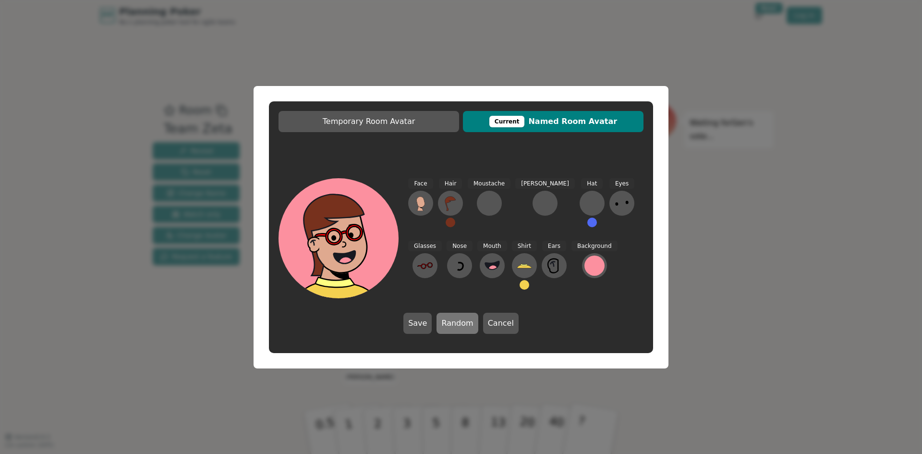
click at [462, 319] on button "Random" at bounding box center [456, 323] width 41 height 21
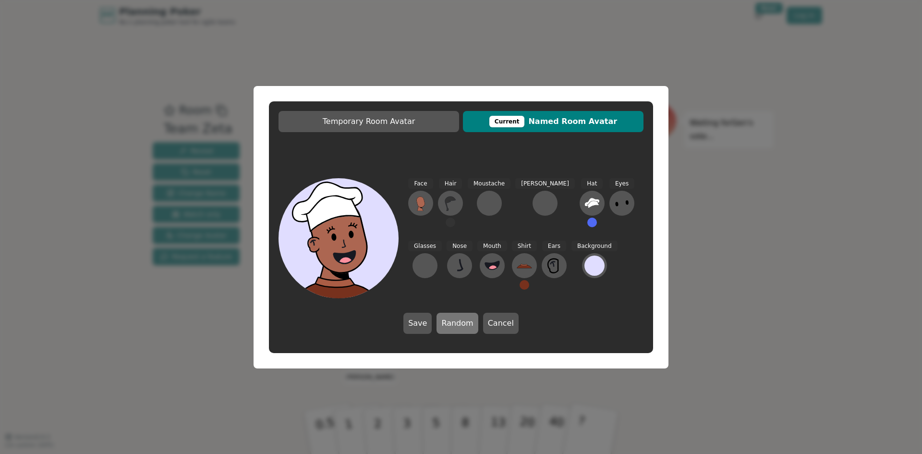
click at [462, 319] on button "Random" at bounding box center [456, 323] width 41 height 21
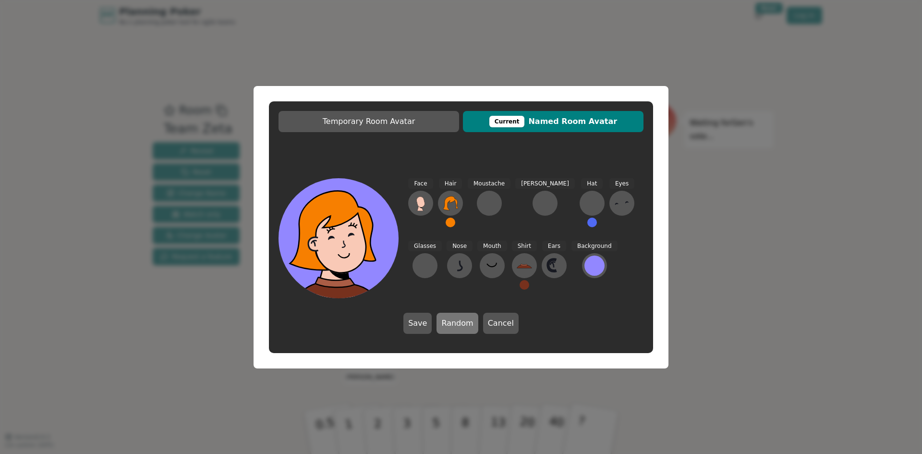
click at [462, 319] on button "Random" at bounding box center [456, 323] width 41 height 21
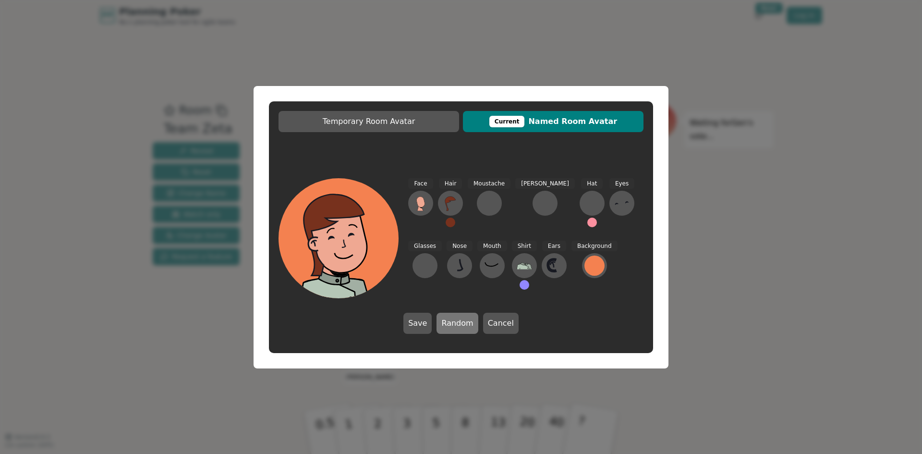
click at [462, 319] on button "Random" at bounding box center [456, 323] width 41 height 21
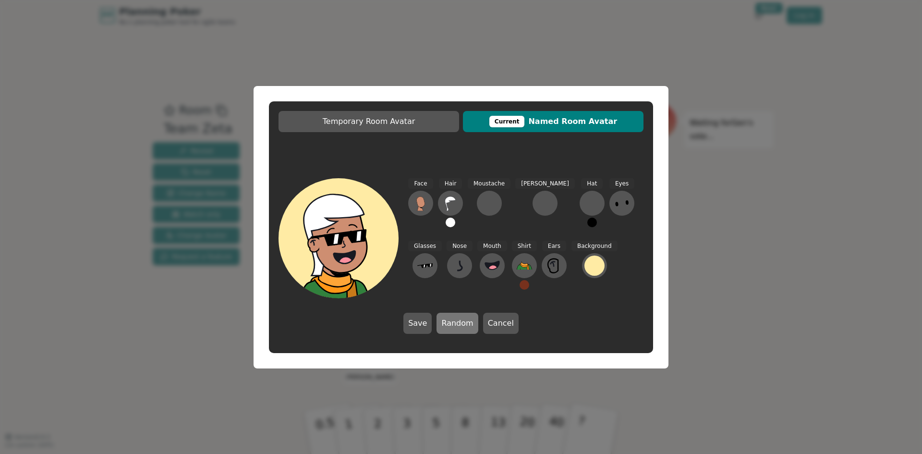
click at [462, 319] on button "Random" at bounding box center [456, 323] width 41 height 21
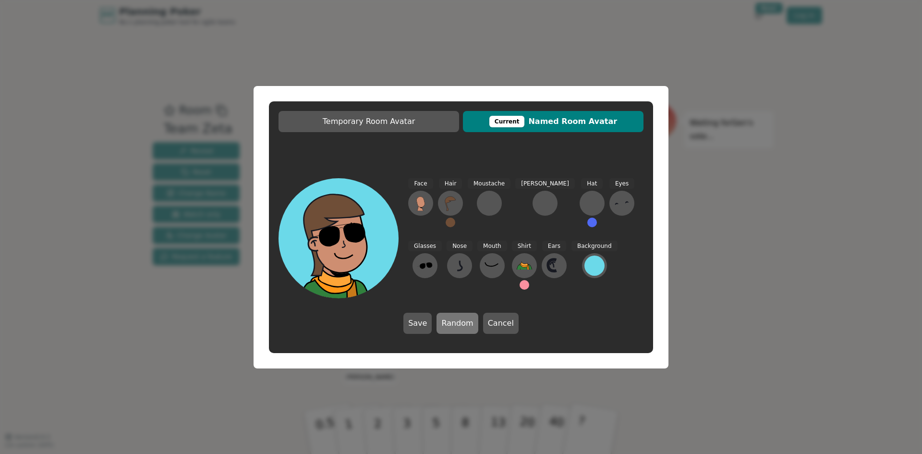
click at [462, 319] on button "Random" at bounding box center [456, 323] width 41 height 21
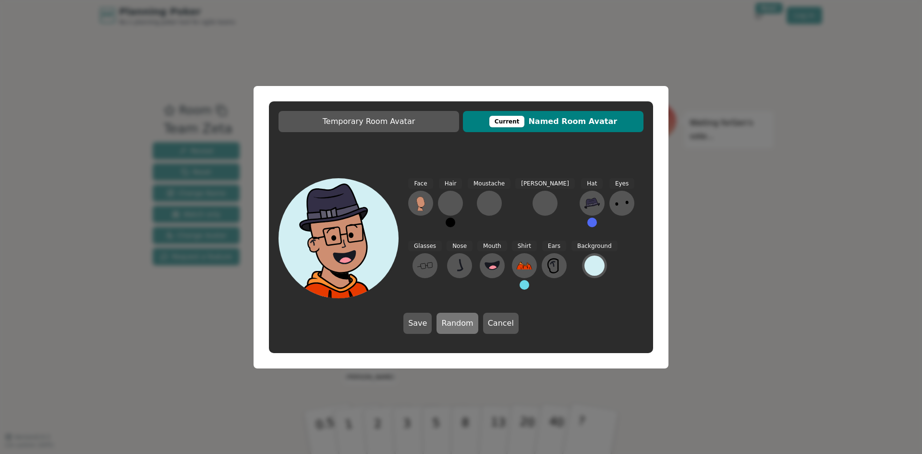
click at [462, 319] on button "Random" at bounding box center [456, 323] width 41 height 21
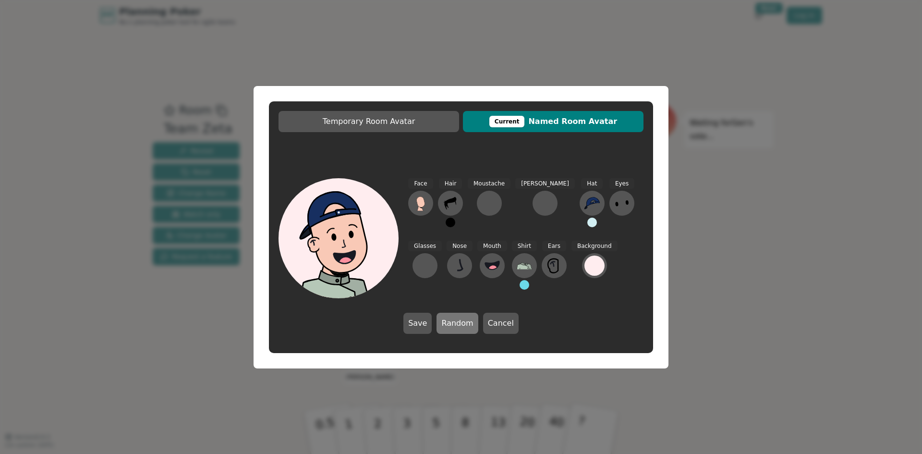
click at [462, 319] on button "Random" at bounding box center [456, 323] width 41 height 21
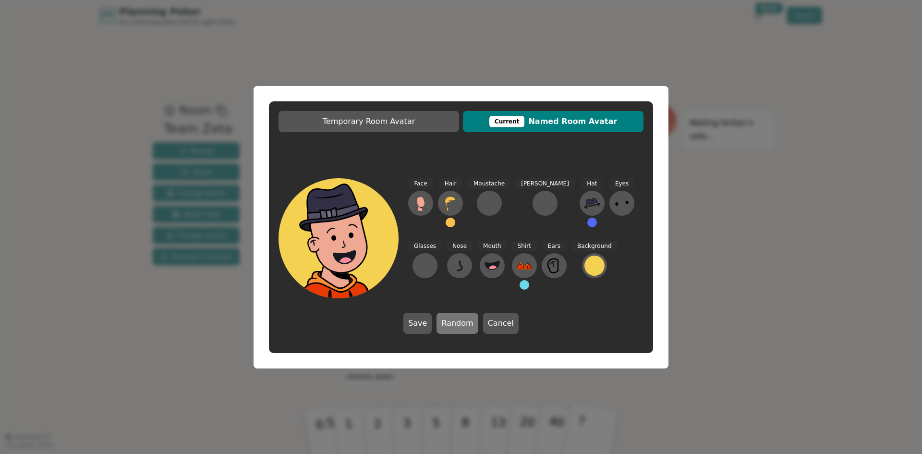
click at [462, 319] on button "Random" at bounding box center [456, 323] width 41 height 21
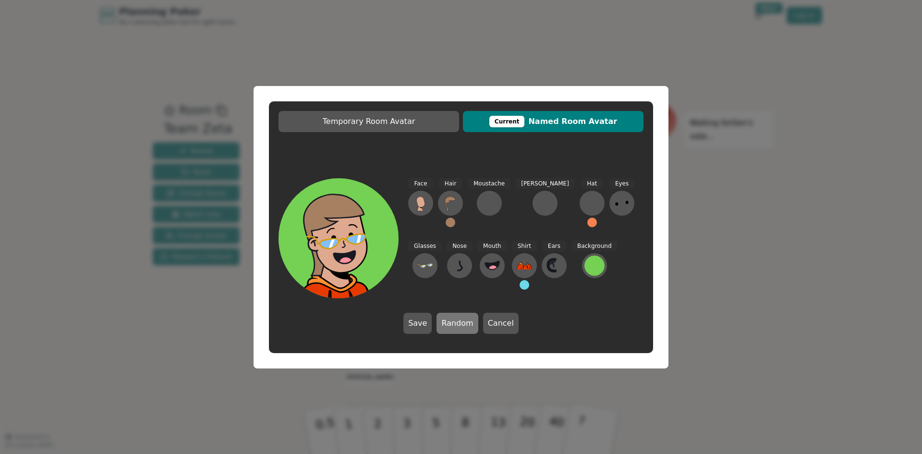
click at [462, 319] on button "Random" at bounding box center [456, 323] width 41 height 21
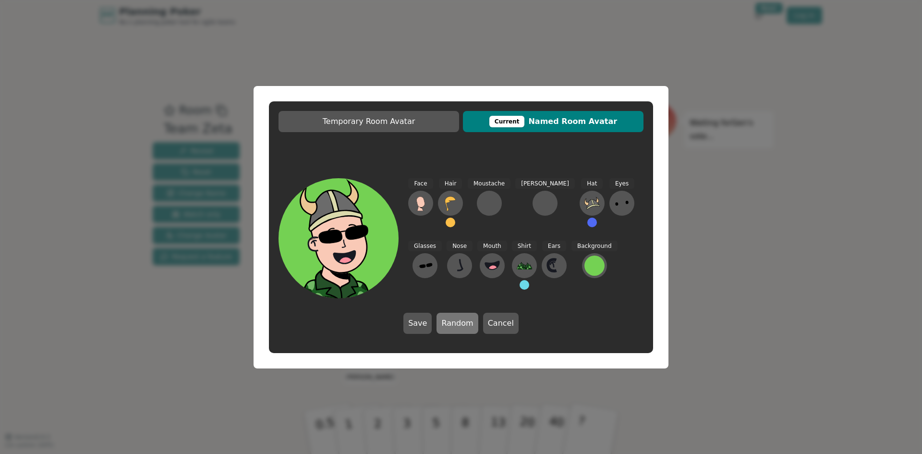
click at [462, 319] on button "Random" at bounding box center [456, 323] width 41 height 21
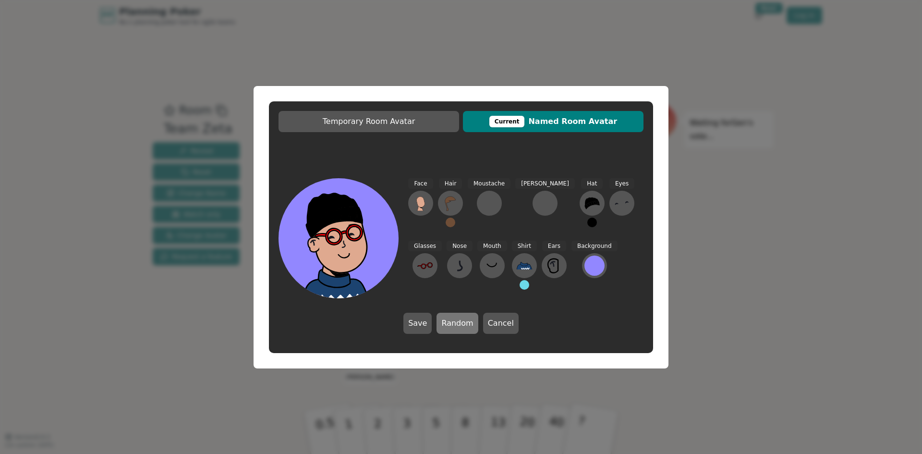
click at [462, 319] on button "Random" at bounding box center [456, 323] width 41 height 21
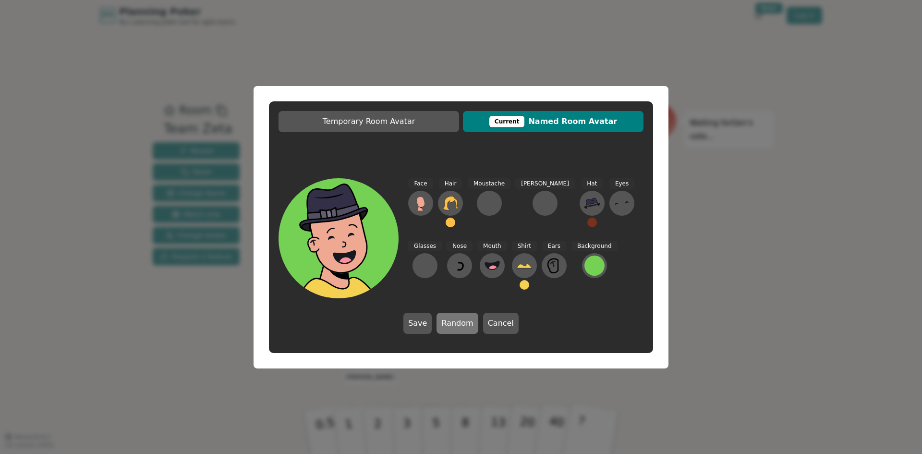
click at [462, 319] on button "Random" at bounding box center [456, 323] width 41 height 21
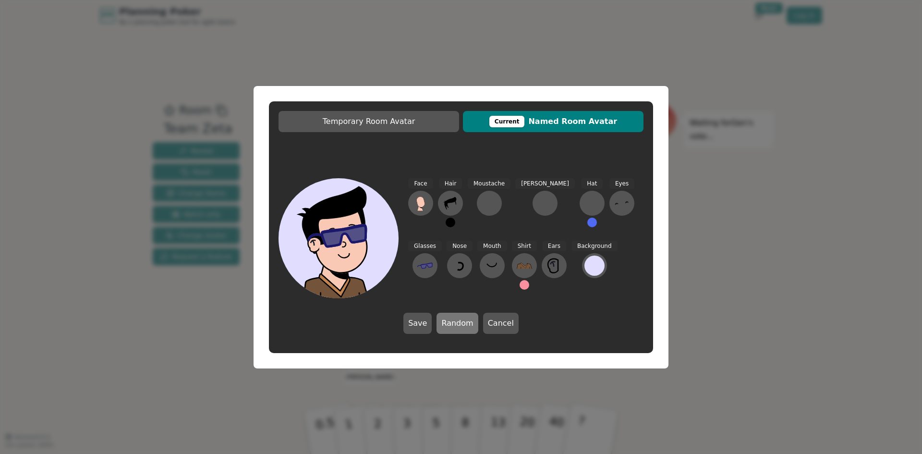
click at [462, 319] on button "Random" at bounding box center [456, 323] width 41 height 21
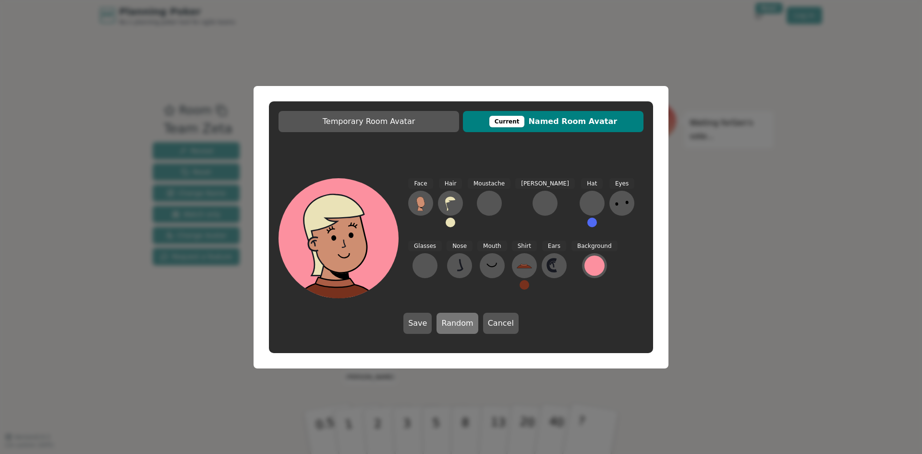
click at [462, 319] on button "Random" at bounding box center [456, 323] width 41 height 21
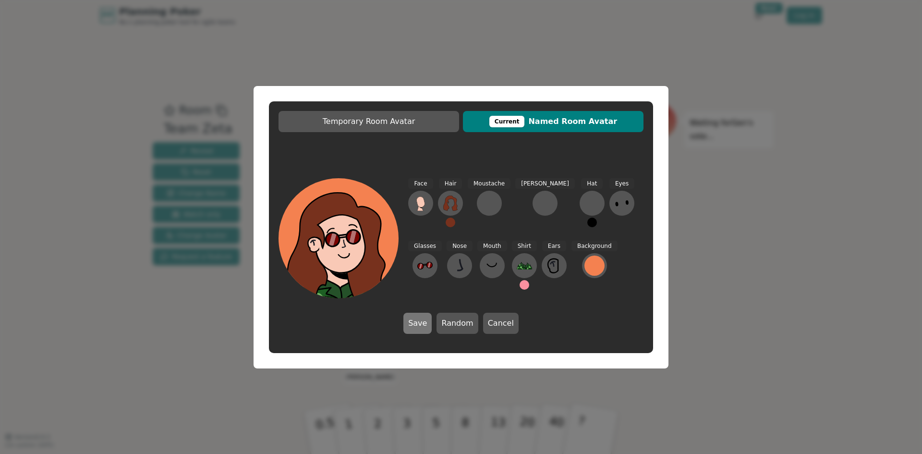
click at [422, 317] on button "Save" at bounding box center [417, 323] width 28 height 21
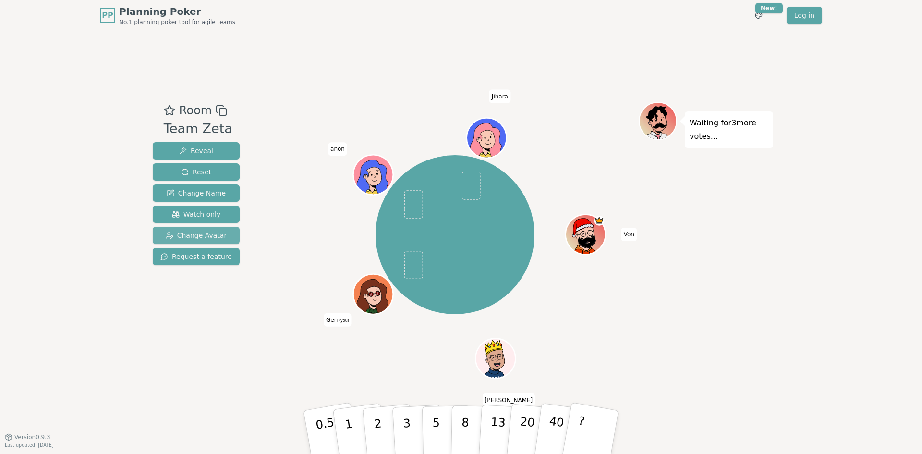
click at [184, 240] on span "Change Avatar" at bounding box center [196, 235] width 61 height 10
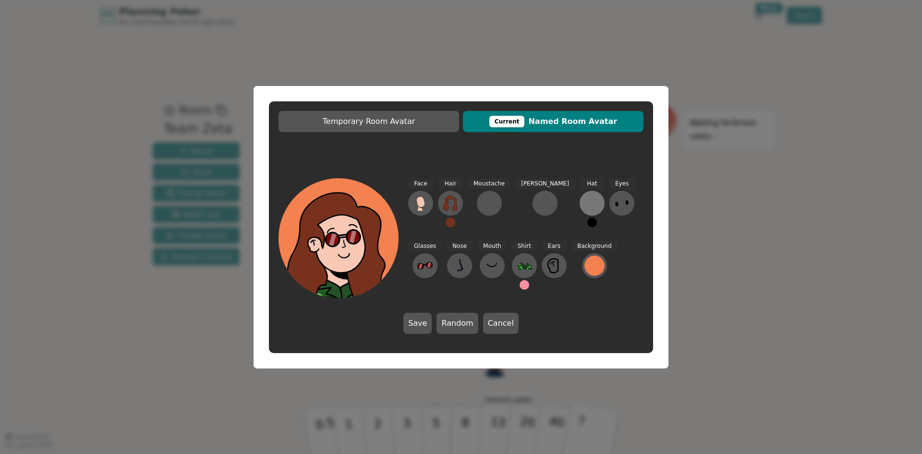
click at [584, 202] on div at bounding box center [591, 202] width 15 height 15
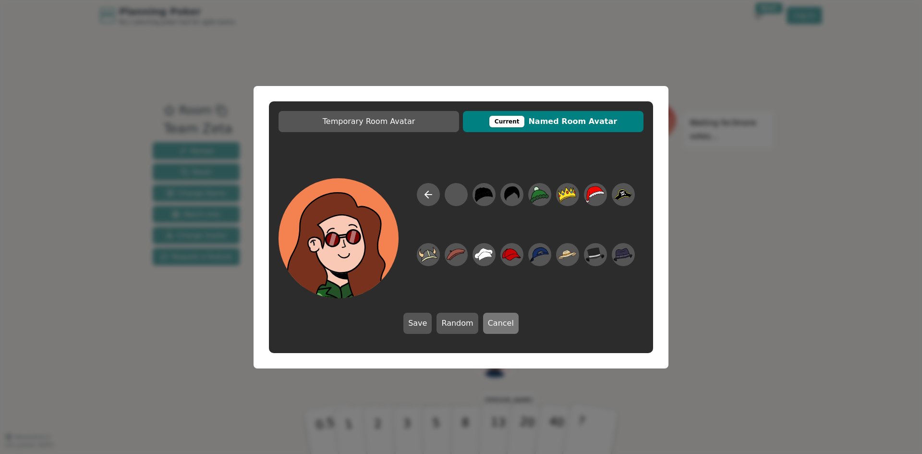
click at [501, 327] on button "Cancel" at bounding box center [501, 323] width 36 height 21
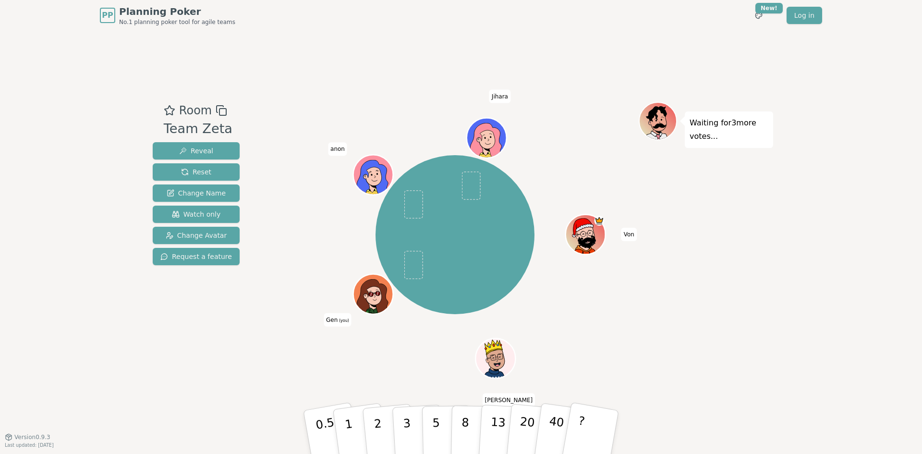
click at [567, 70] on div "Room Team Zeta Reveal Reset Change Name Watch only Change Avatar Request a feat…" at bounding box center [461, 234] width 624 height 406
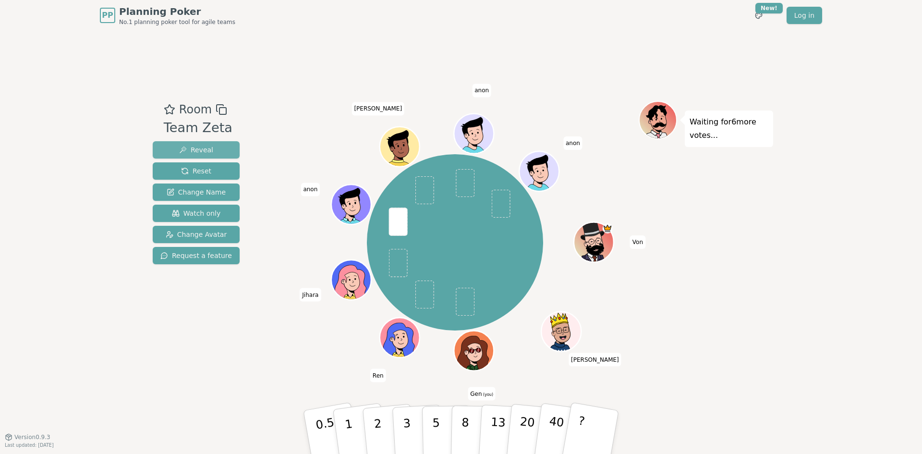
click at [187, 148] on span "Reveal" at bounding box center [196, 150] width 34 height 10
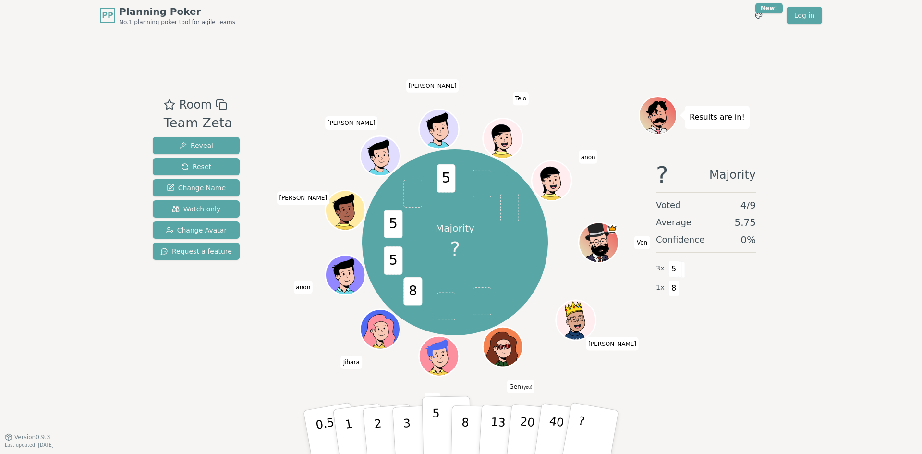
click at [443, 422] on button "5" at bounding box center [446, 432] width 49 height 73
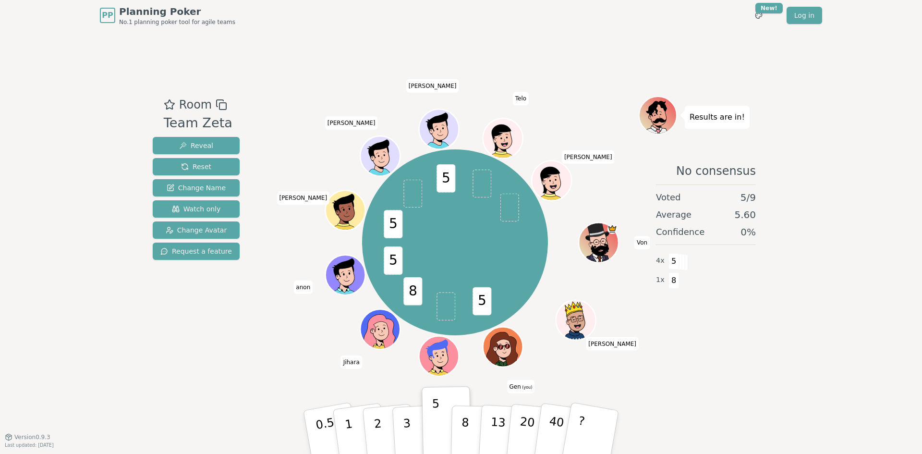
click at [901, 320] on div "PP Planning Poker No.1 planning poker tool for agile teams Toggle theme New! Lo…" at bounding box center [461, 227] width 922 height 454
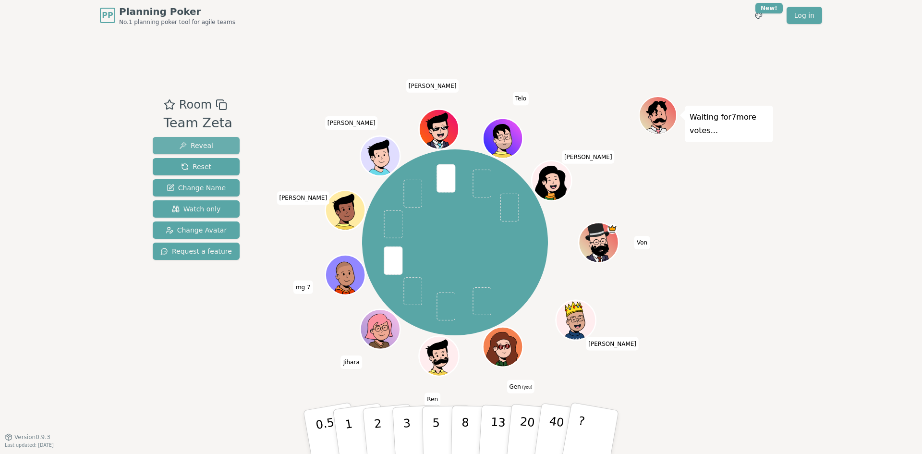
click at [194, 146] on span "Reveal" at bounding box center [196, 146] width 34 height 10
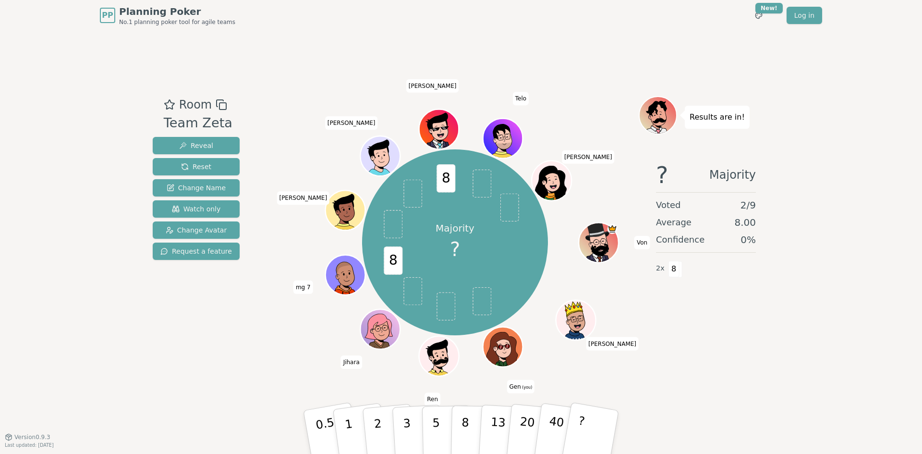
click at [463, 445] on p "8" at bounding box center [465, 441] width 8 height 52
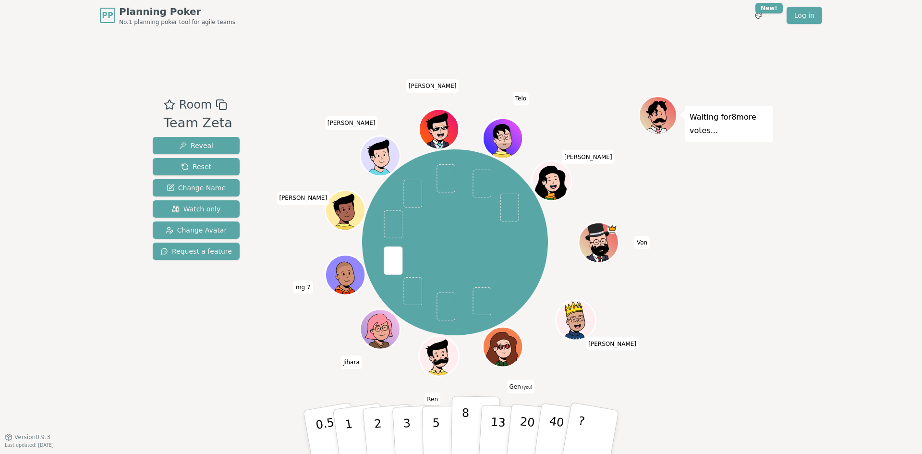
click at [464, 421] on p "8" at bounding box center [465, 432] width 8 height 52
click at [211, 145] on button "Reveal" at bounding box center [196, 145] width 87 height 17
click at [211, 140] on button "Reveal" at bounding box center [196, 145] width 87 height 17
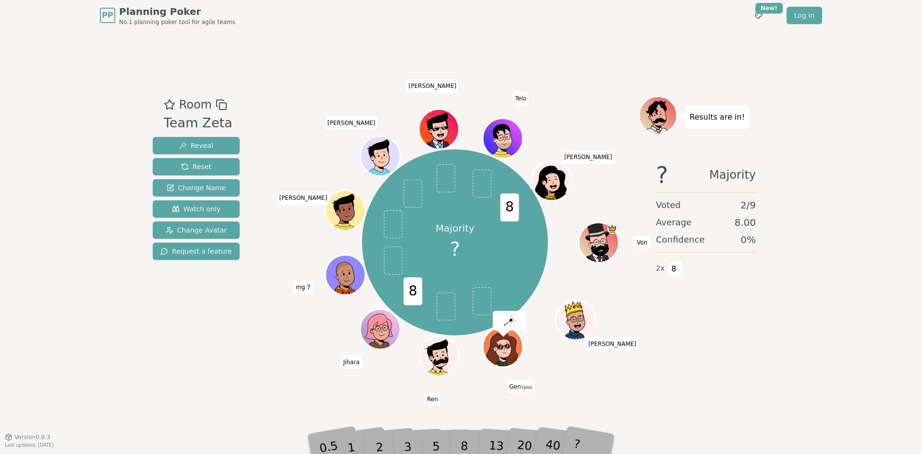
click at [463, 441] on div "8" at bounding box center [474, 432] width 29 height 34
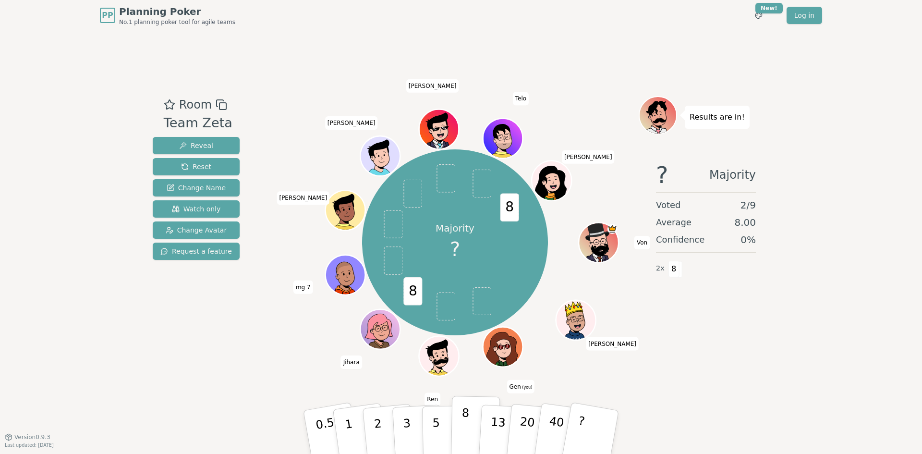
click at [461, 420] on button "8" at bounding box center [475, 432] width 49 height 73
